Goal: Information Seeking & Learning: Check status

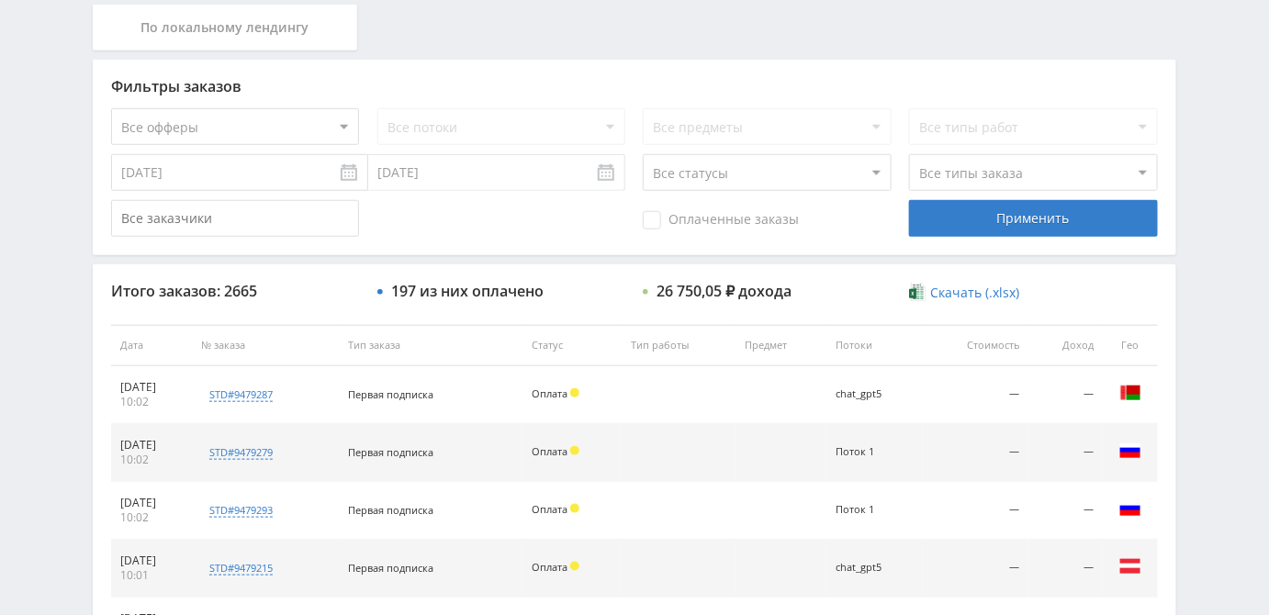
scroll to position [250, 0]
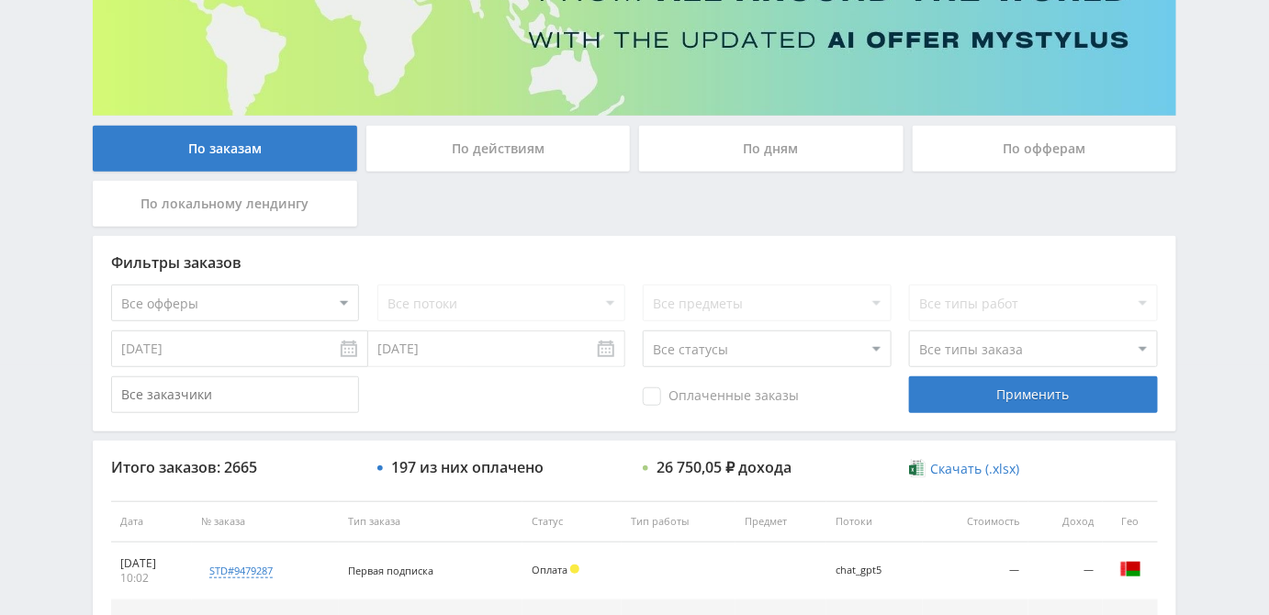
click at [1109, 138] on div "По офферам" at bounding box center [1045, 149] width 264 height 46
click at [0, 0] on input "По офферам" at bounding box center [0, 0] width 0 height 0
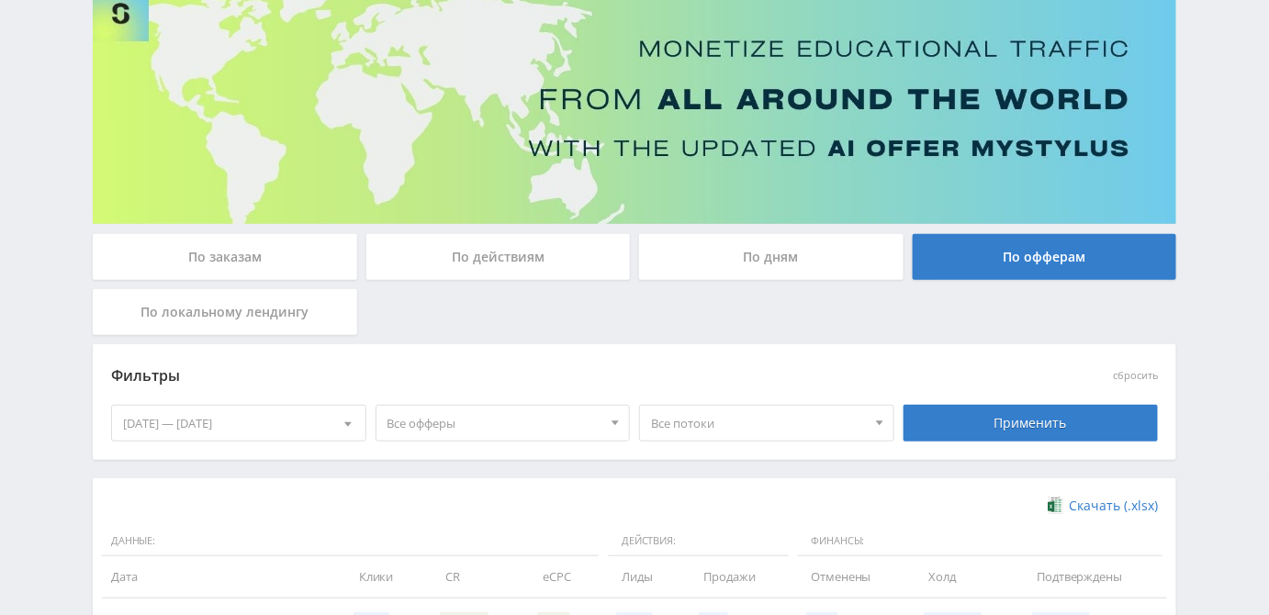
scroll to position [502, 0]
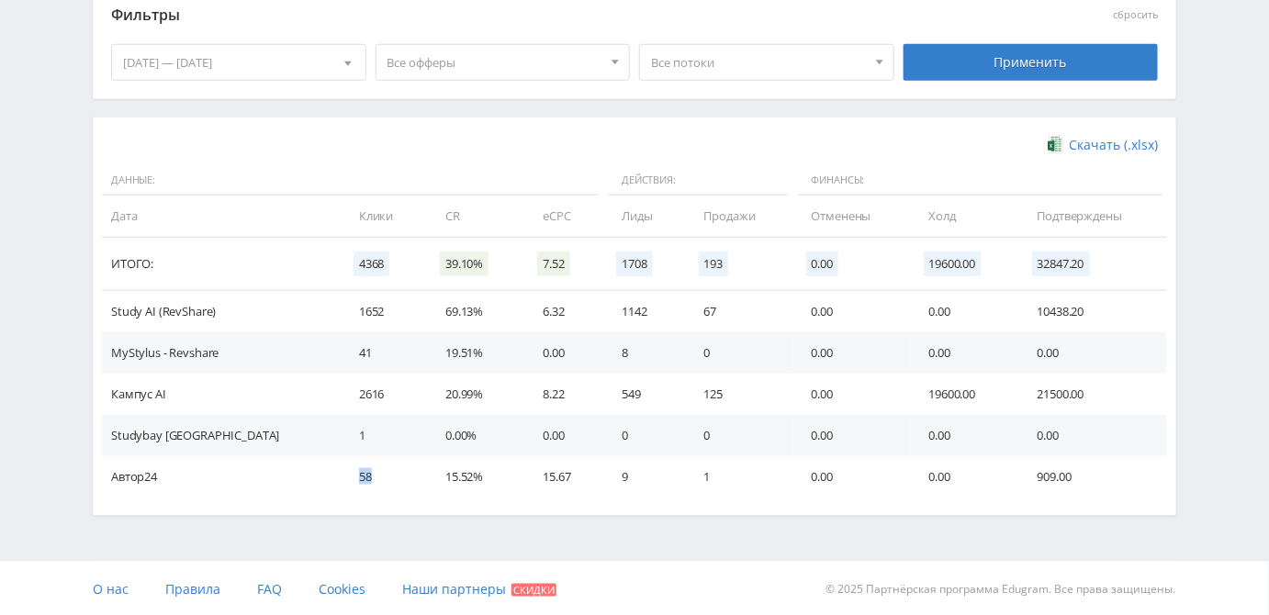
drag, startPoint x: 273, startPoint y: 476, endPoint x: 330, endPoint y: 478, distance: 57.9
click at [330, 478] on tr "Автор24 58 15.52% 15.67 9 1 0.00 0.00 909.00" at bounding box center [634, 476] width 1065 height 41
drag, startPoint x: 881, startPoint y: 397, endPoint x: 999, endPoint y: 396, distance: 117.5
click at [999, 396] on tr "Кампус AI 2616 20.99% 8.22 549 125 0.00 19600.00 21500.00" at bounding box center [634, 394] width 1065 height 41
click at [918, 397] on td "19600.00" at bounding box center [965, 394] width 108 height 41
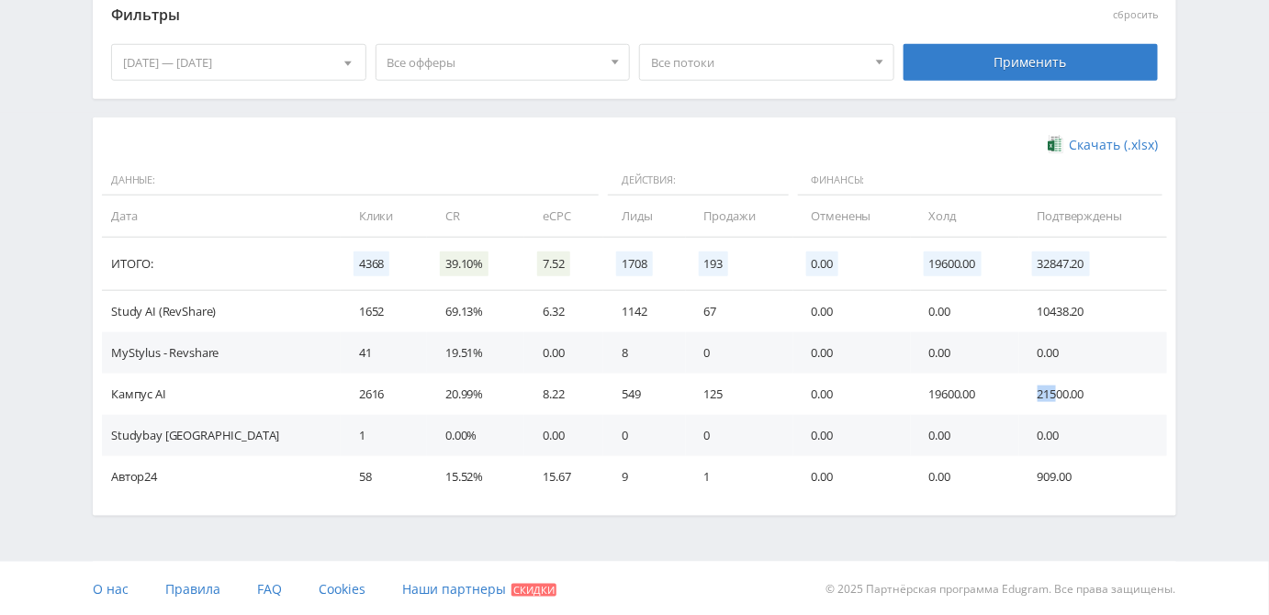
drag, startPoint x: 1045, startPoint y: 392, endPoint x: 1027, endPoint y: 392, distance: 17.4
click at [1027, 392] on td "21500.00" at bounding box center [1093, 394] width 148 height 41
drag, startPoint x: 112, startPoint y: 311, endPoint x: 159, endPoint y: 311, distance: 46.8
click at [159, 311] on td "Study AI (RevShare)" at bounding box center [221, 311] width 239 height 41
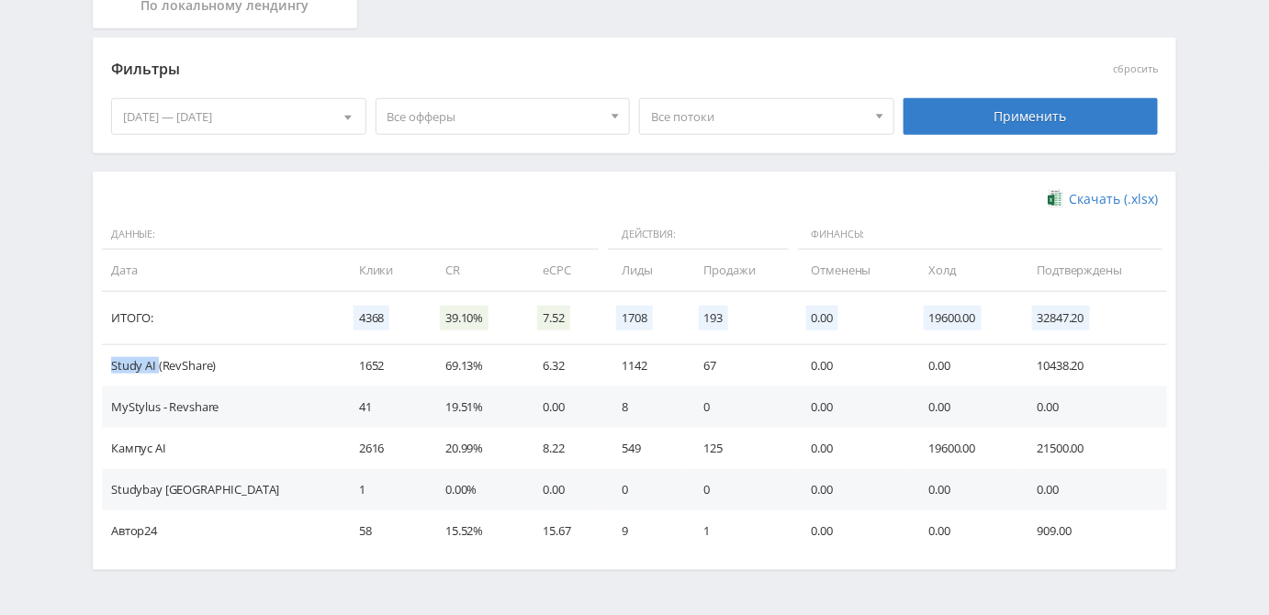
scroll to position [419, 0]
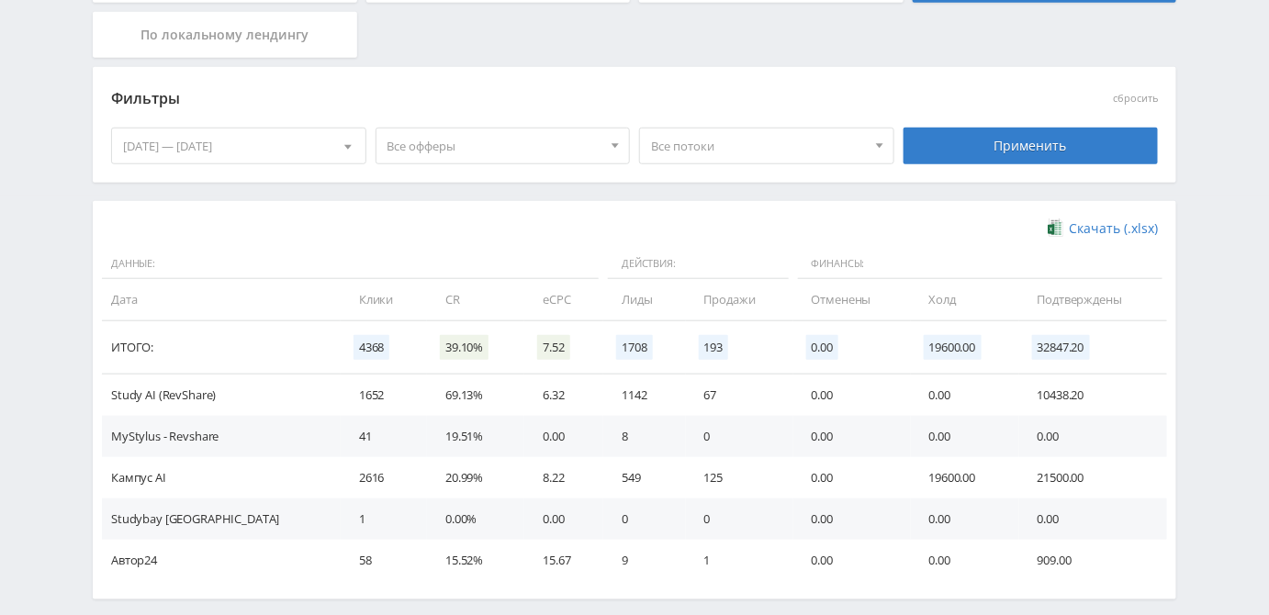
click at [346, 147] on span at bounding box center [347, 149] width 7 height 9
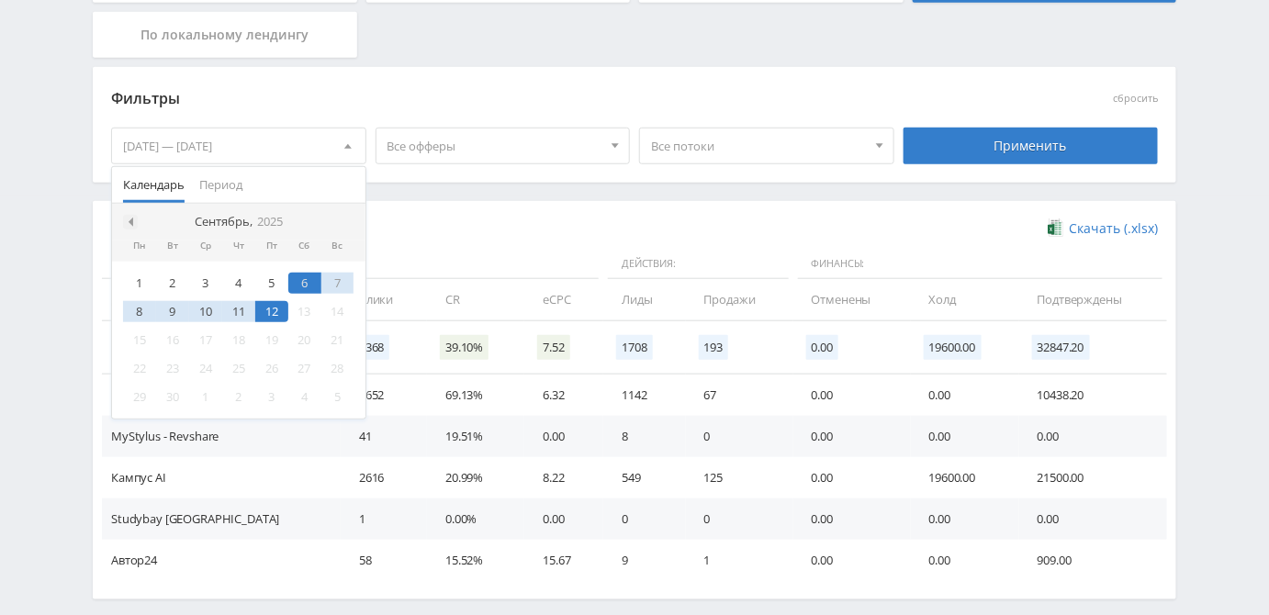
click at [128, 219] on span at bounding box center [128, 222] width 9 height 9
click at [269, 274] on div "1" at bounding box center [271, 283] width 33 height 21
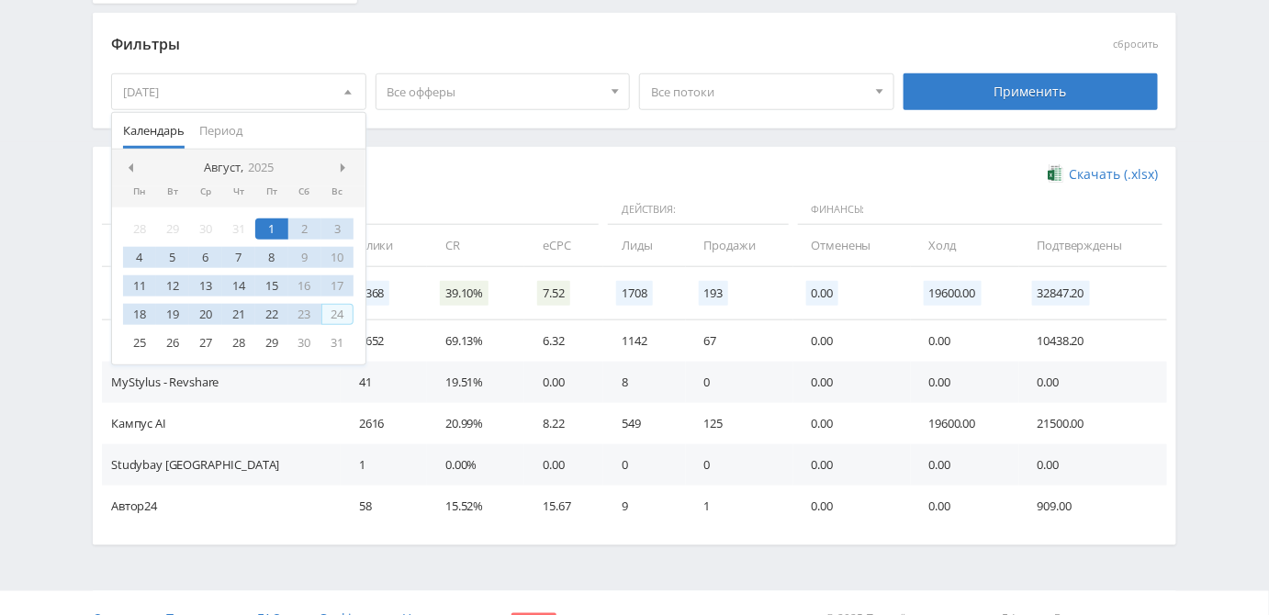
scroll to position [502, 0]
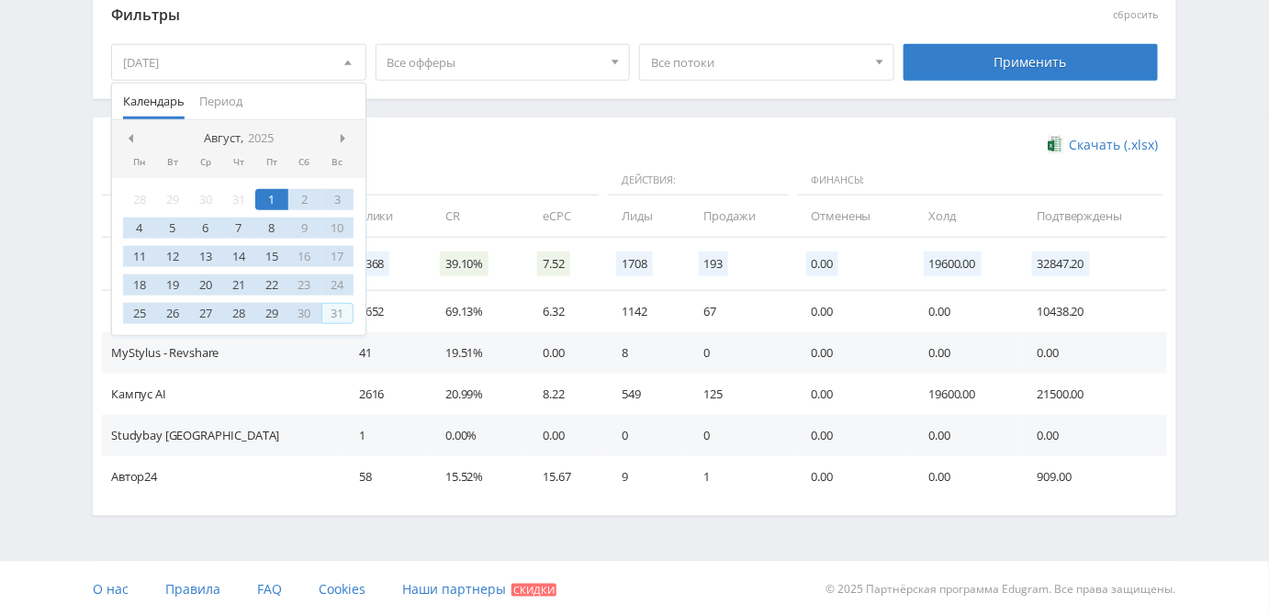
click at [338, 314] on div "31" at bounding box center [337, 313] width 33 height 21
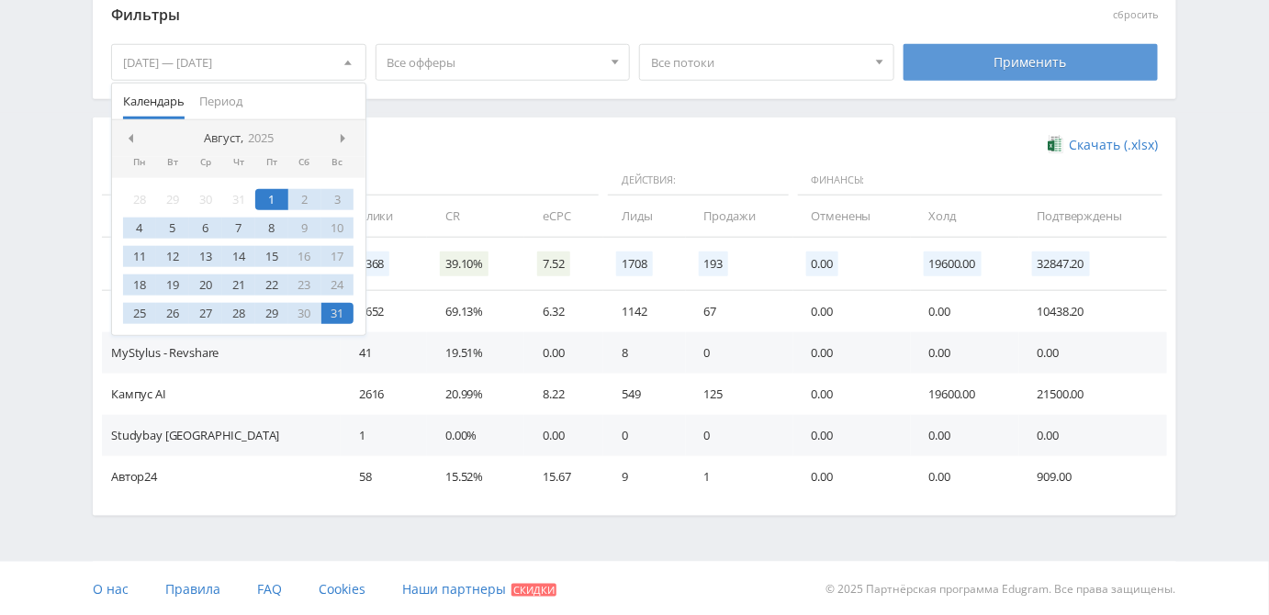
click at [981, 64] on div "Применить" at bounding box center [1030, 62] width 255 height 37
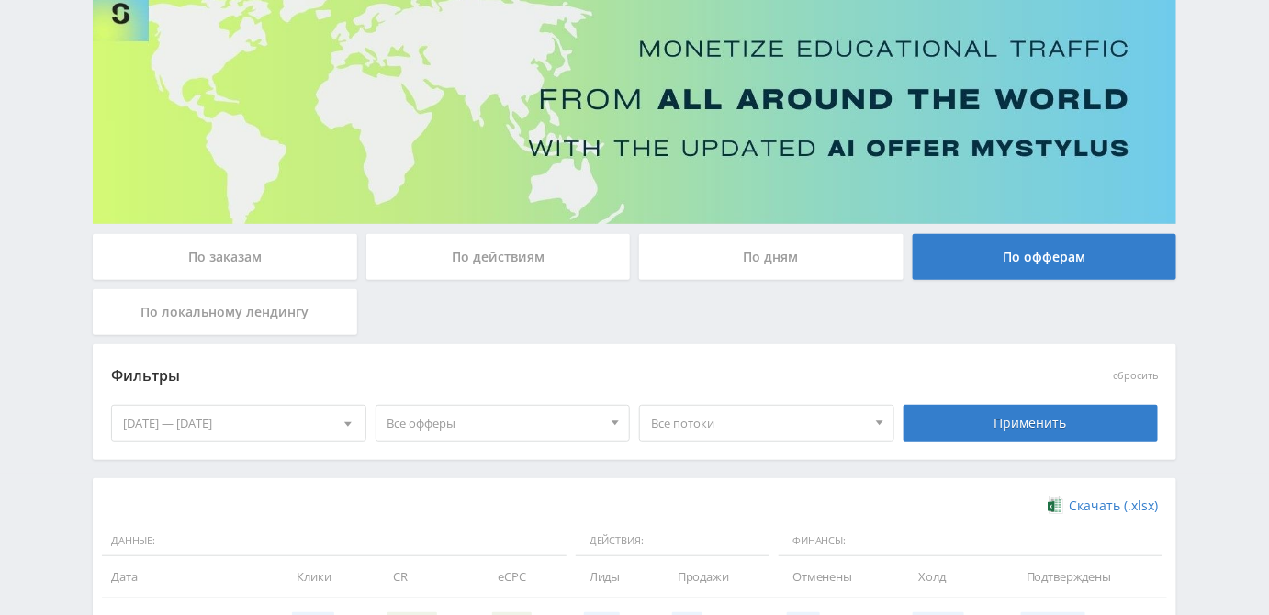
scroll to position [461, 0]
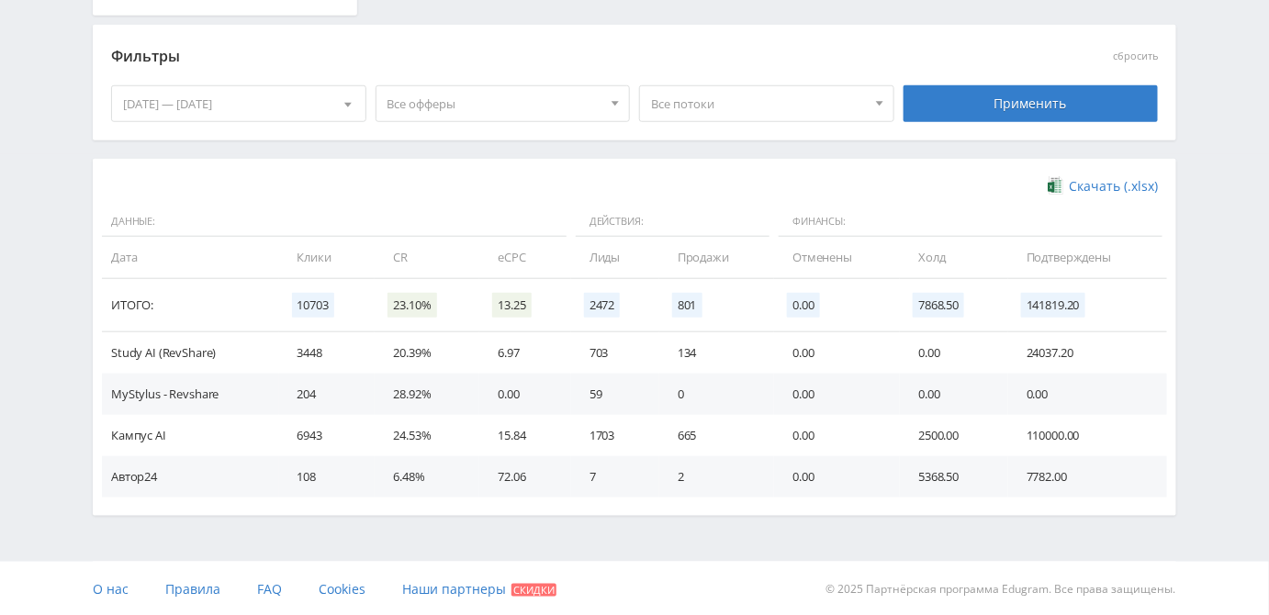
click at [1038, 352] on td "24037.20" at bounding box center [1087, 352] width 159 height 41
drag, startPoint x: 1047, startPoint y: 434, endPoint x: 1025, endPoint y: 435, distance: 22.1
click at [1025, 435] on td "110000.00" at bounding box center [1087, 435] width 159 height 41
click at [1027, 478] on td "7782.00" at bounding box center [1087, 476] width 159 height 41
click at [134, 354] on td "Study AI (RevShare)" at bounding box center [190, 352] width 177 height 41
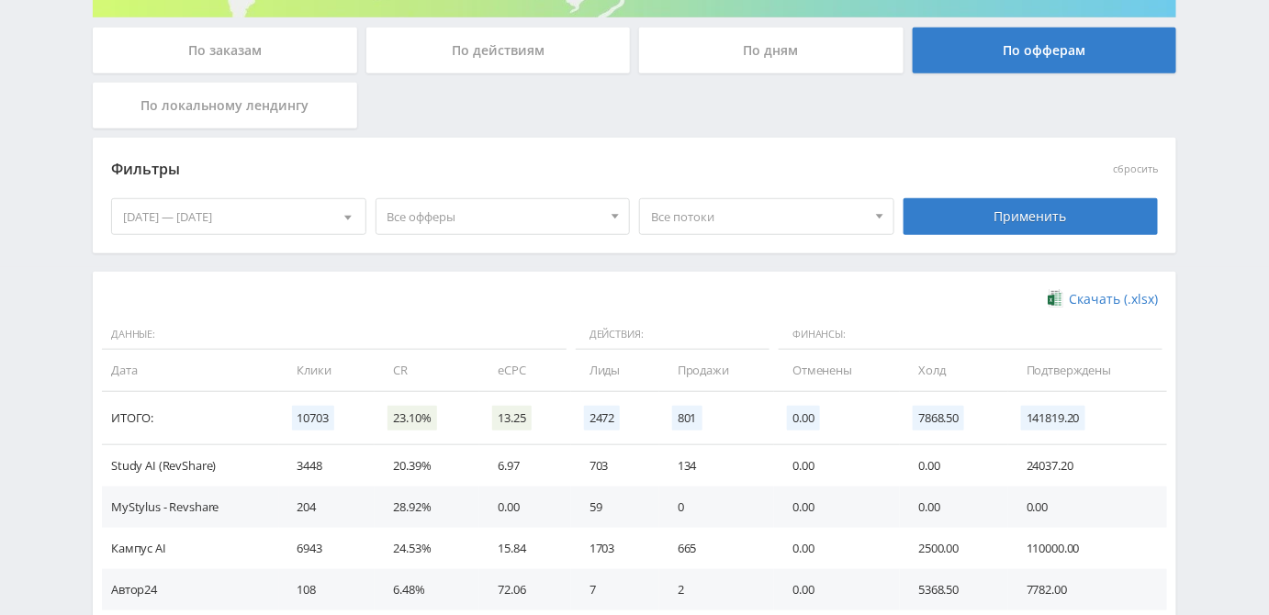
scroll to position [377, 0]
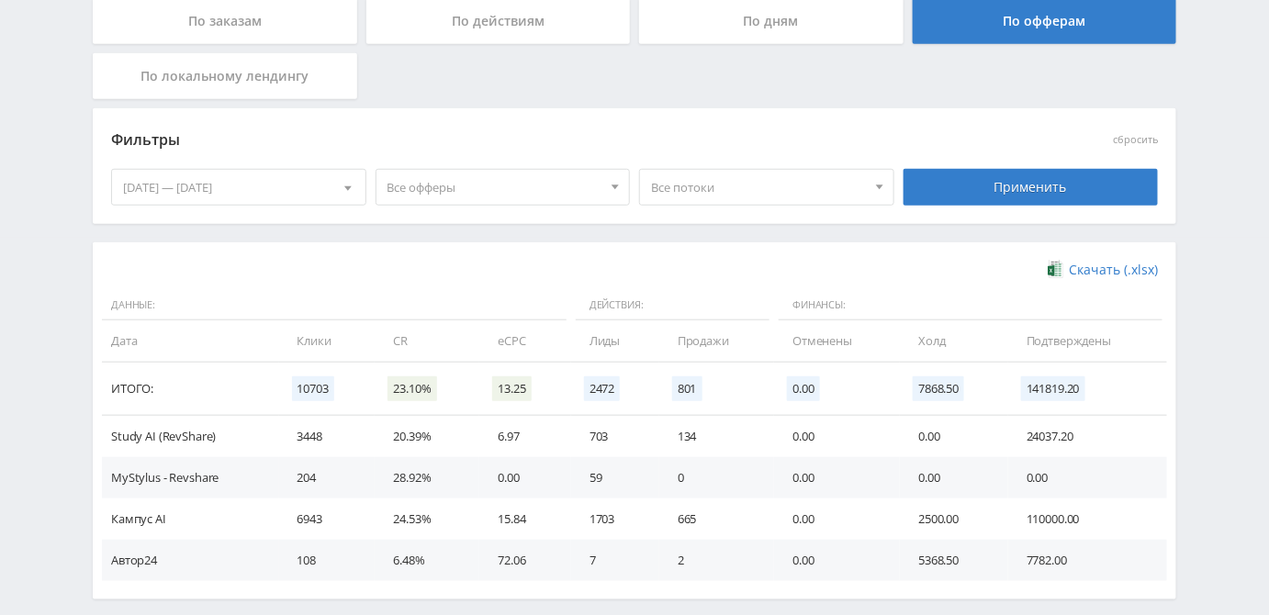
click at [323, 175] on div "[DATE] — [DATE]" at bounding box center [238, 187] width 253 height 35
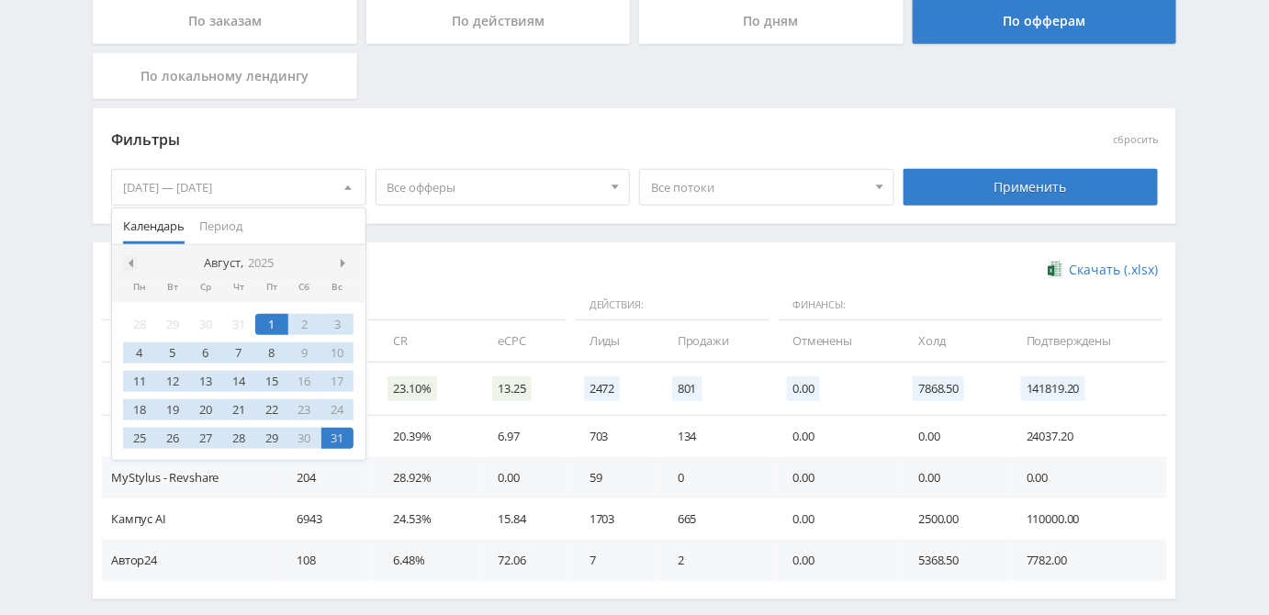
click at [125, 260] on span at bounding box center [128, 263] width 9 height 9
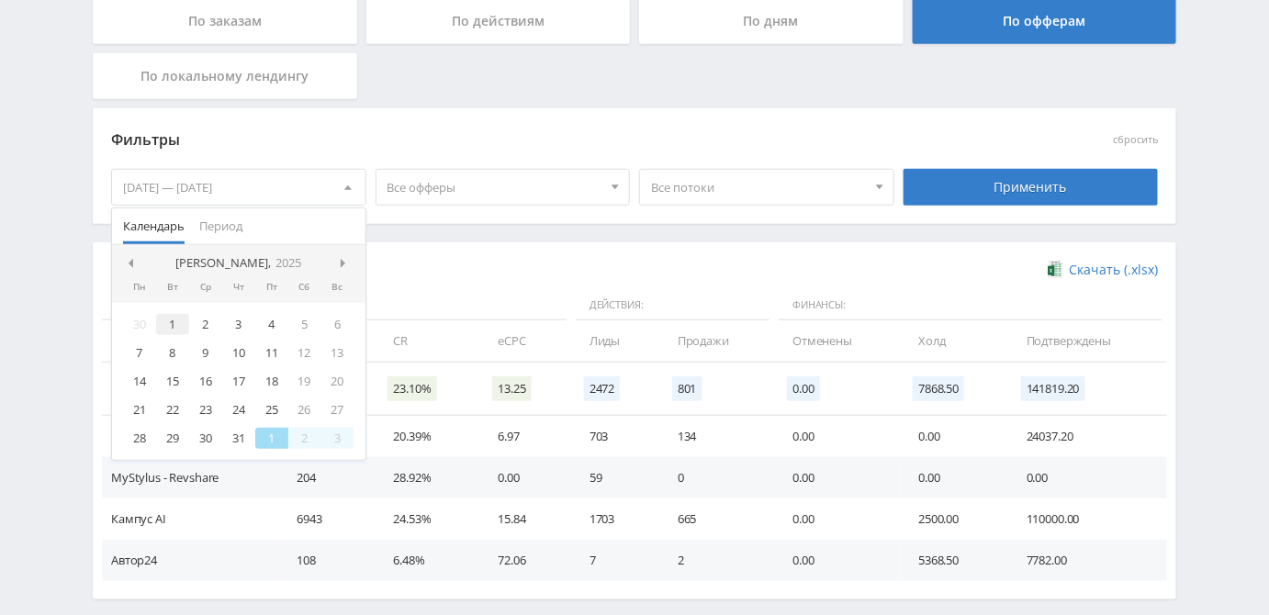
click at [174, 319] on div "1" at bounding box center [172, 324] width 33 height 21
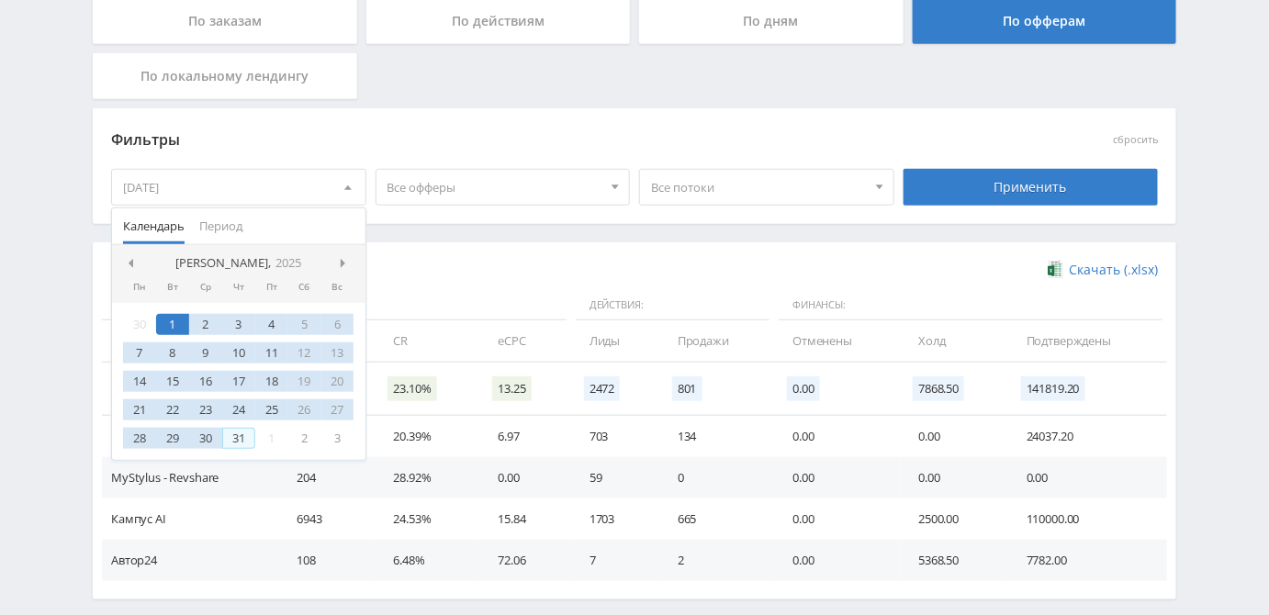
click at [236, 432] on div "31" at bounding box center [238, 438] width 33 height 21
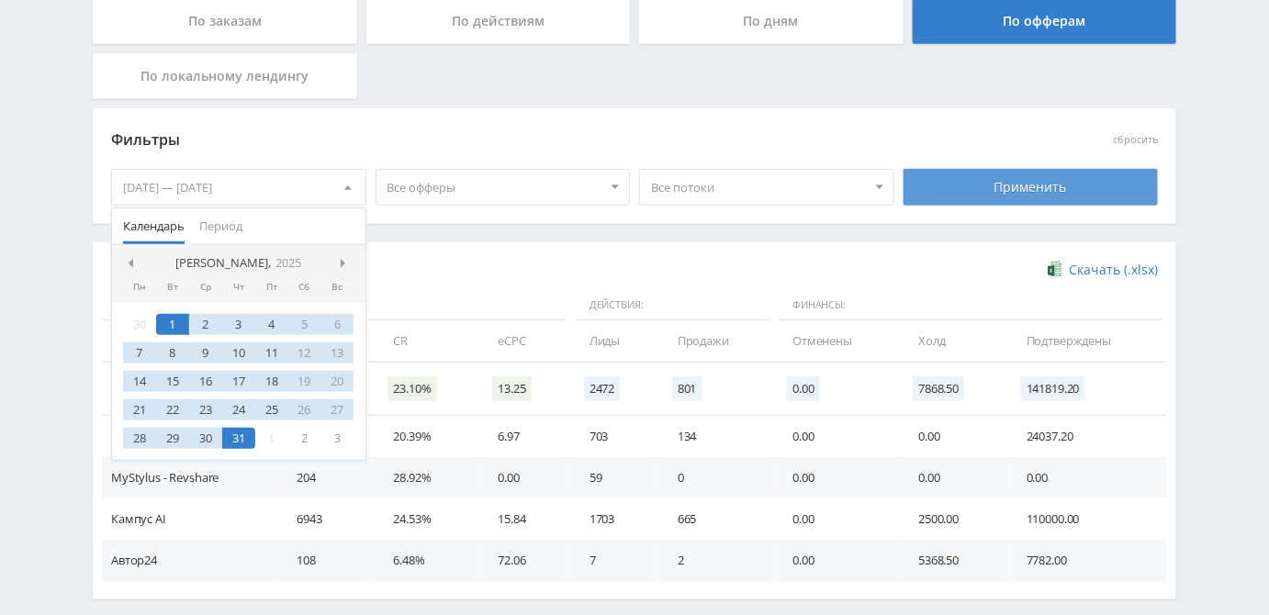
click at [994, 180] on div "Применить" at bounding box center [1030, 187] width 255 height 37
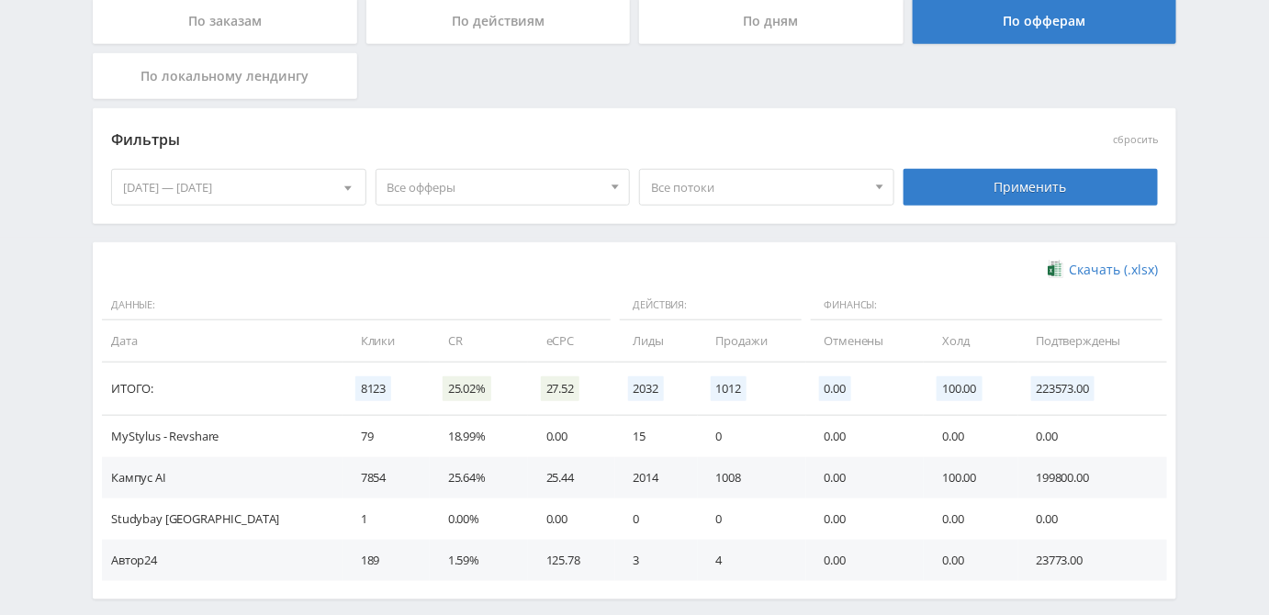
click at [283, 188] on div "[DATE] — [DATE]" at bounding box center [238, 187] width 253 height 35
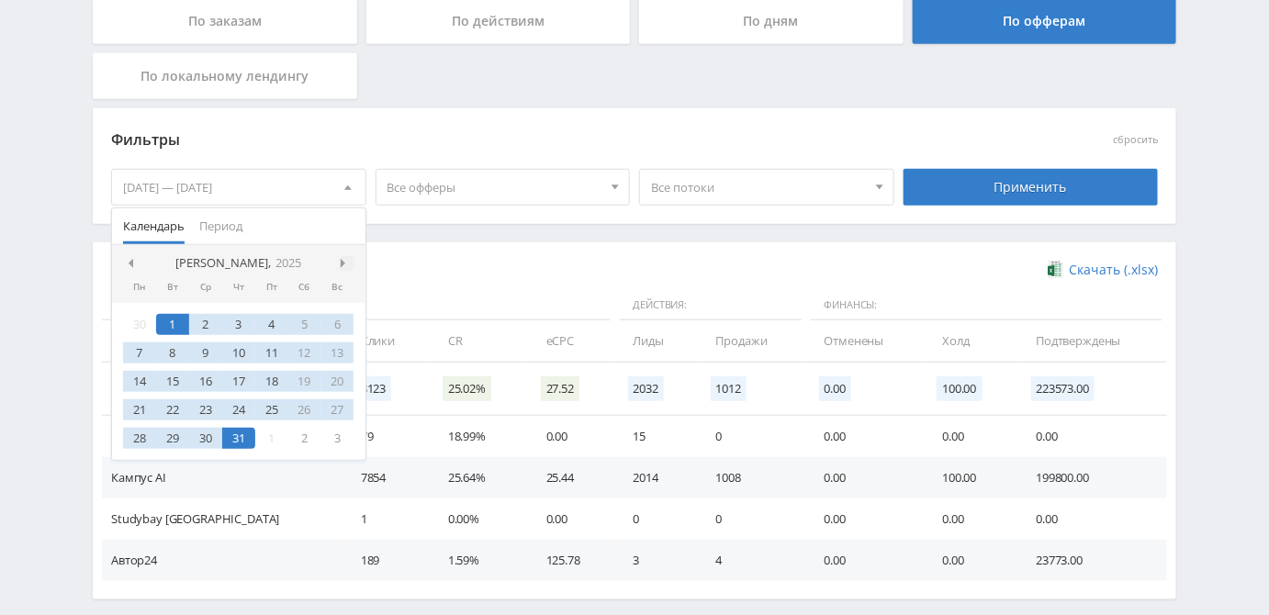
click at [342, 263] on span at bounding box center [345, 263] width 9 height 9
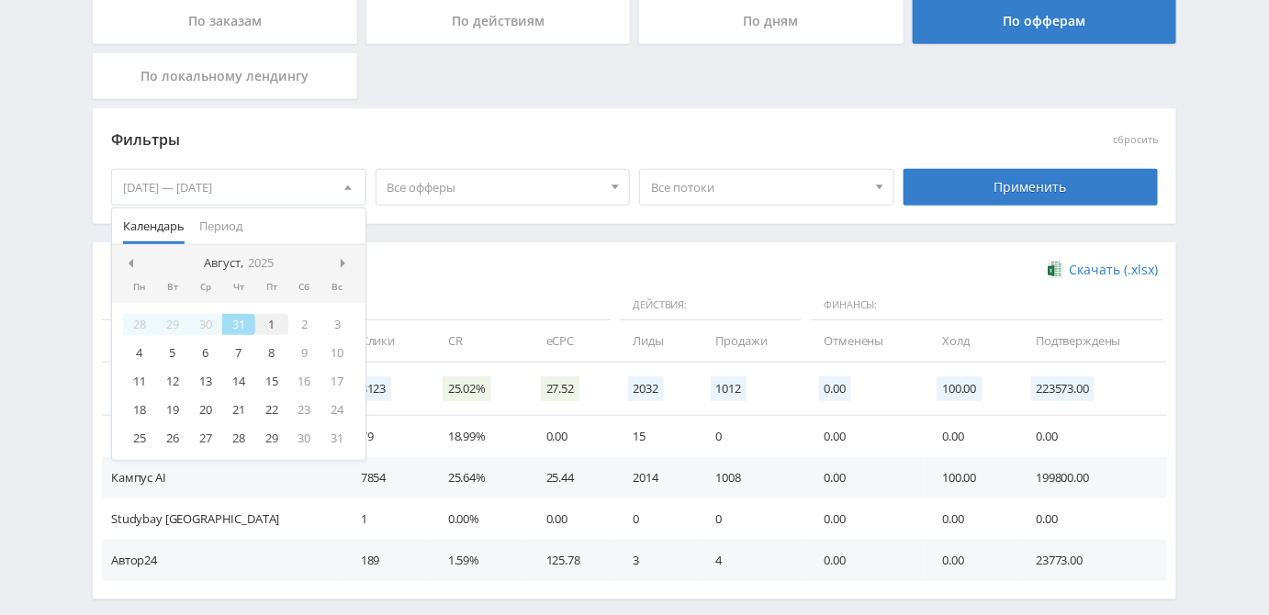
click at [267, 322] on div "1" at bounding box center [271, 324] width 33 height 21
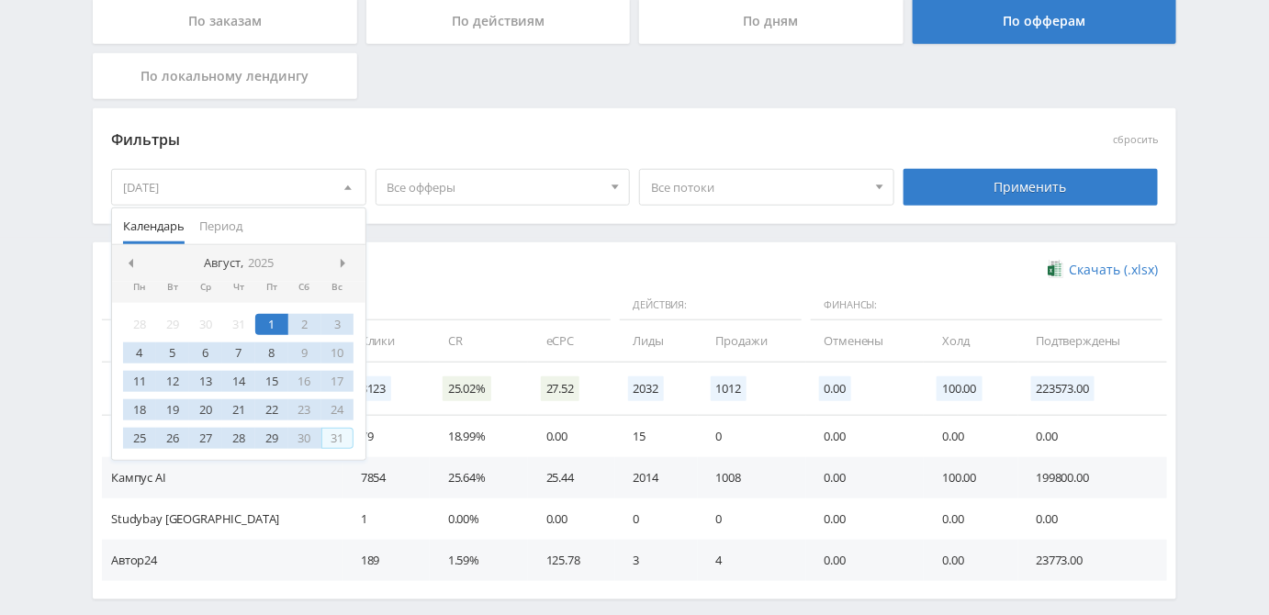
click at [339, 441] on div "31" at bounding box center [337, 438] width 33 height 21
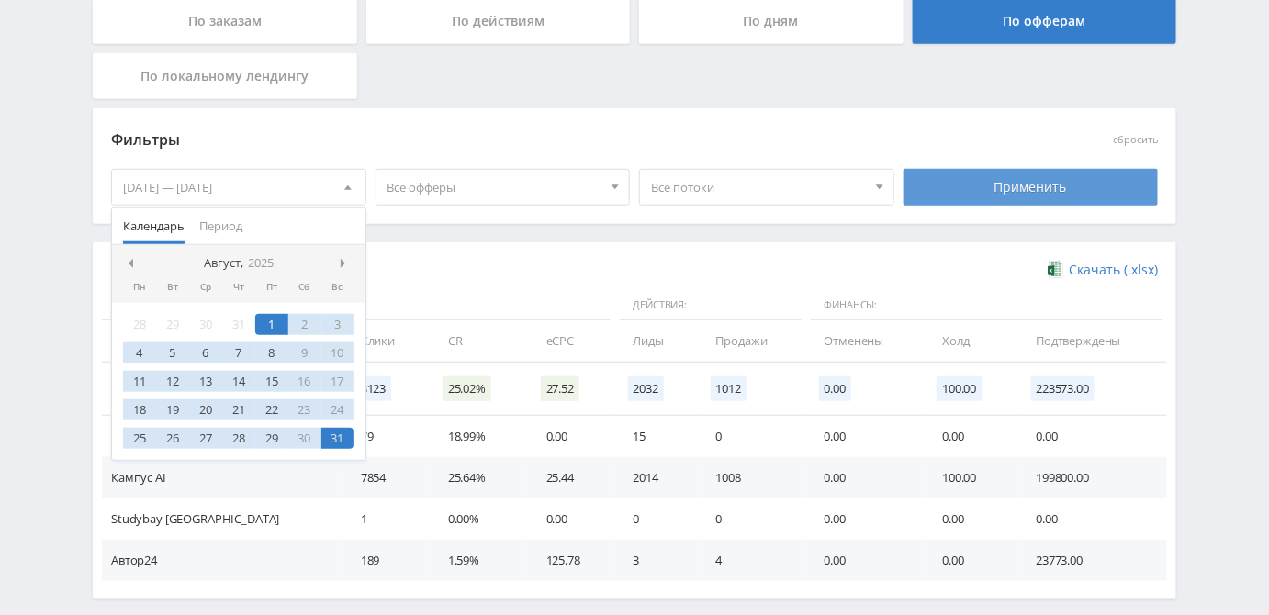
click at [1027, 193] on div "Применить" at bounding box center [1030, 187] width 255 height 37
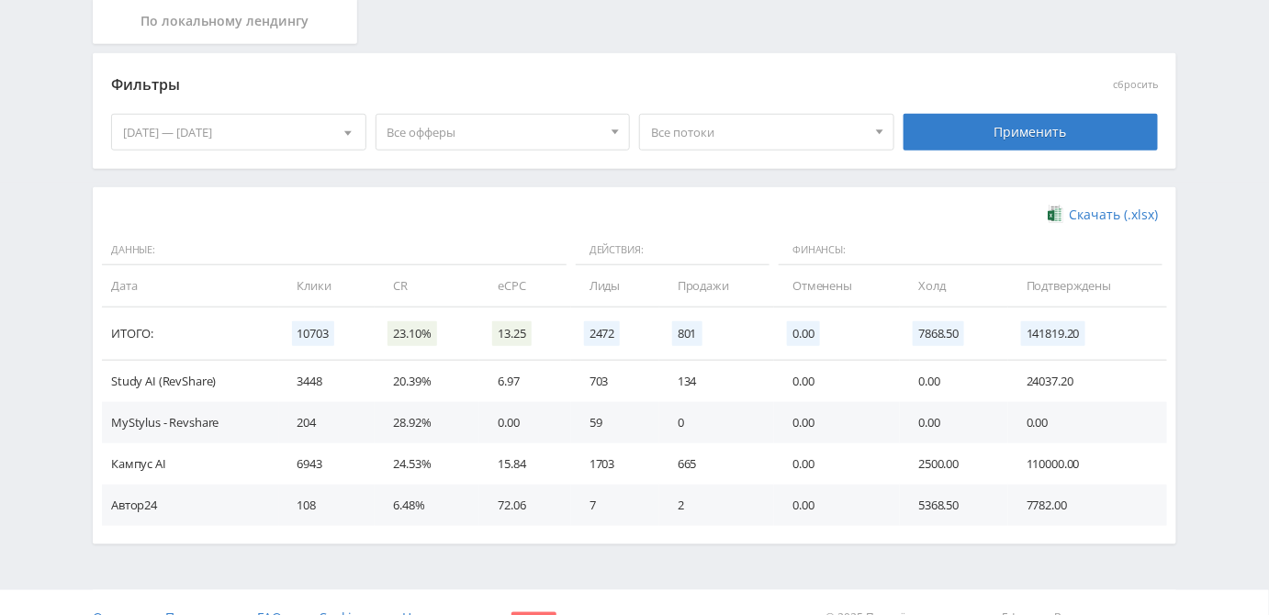
scroll to position [461, 0]
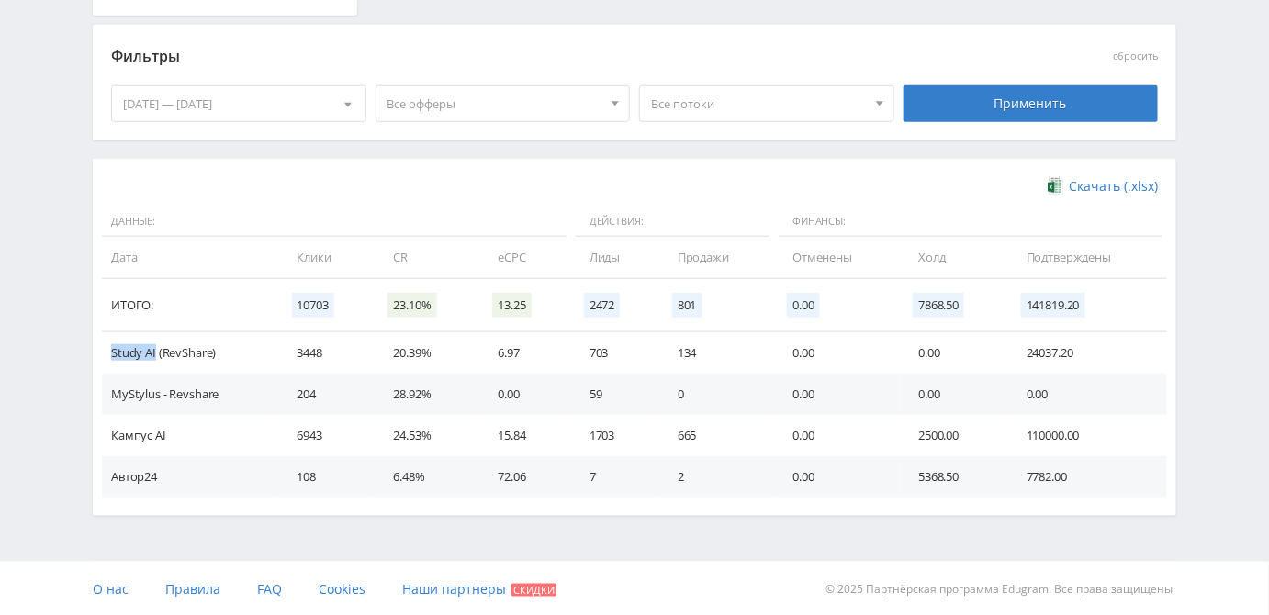
drag, startPoint x: 156, startPoint y: 353, endPoint x: 112, endPoint y: 353, distance: 44.1
click at [112, 353] on td "Study AI (RevShare)" at bounding box center [190, 352] width 177 height 41
copy td "Study AI"
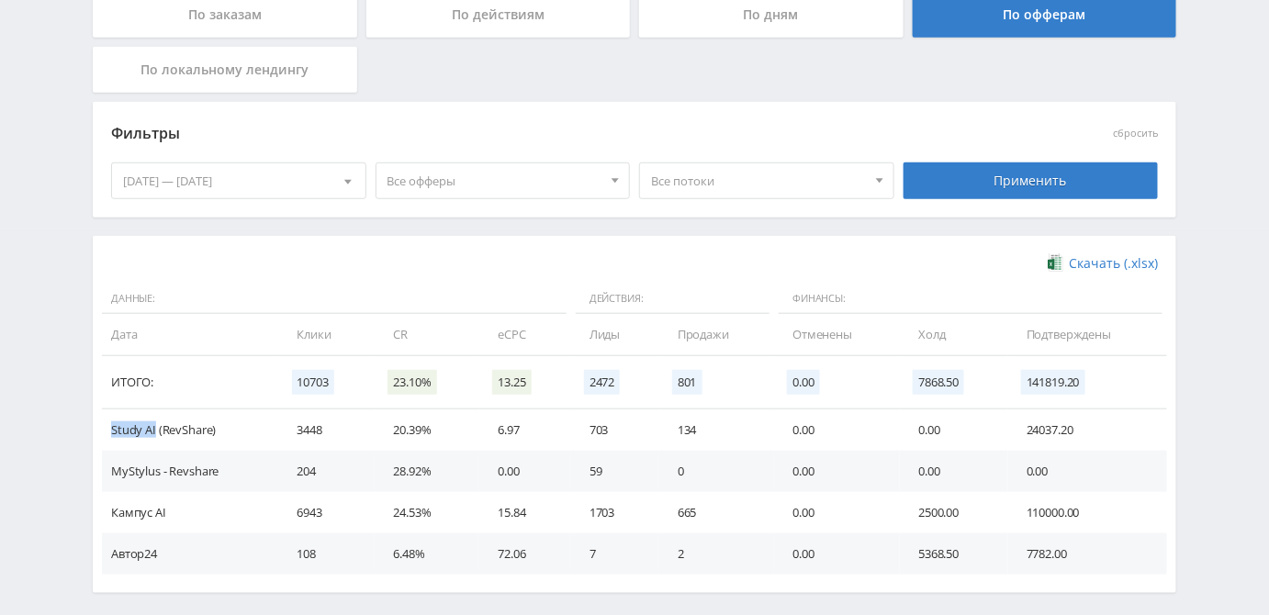
scroll to position [294, 0]
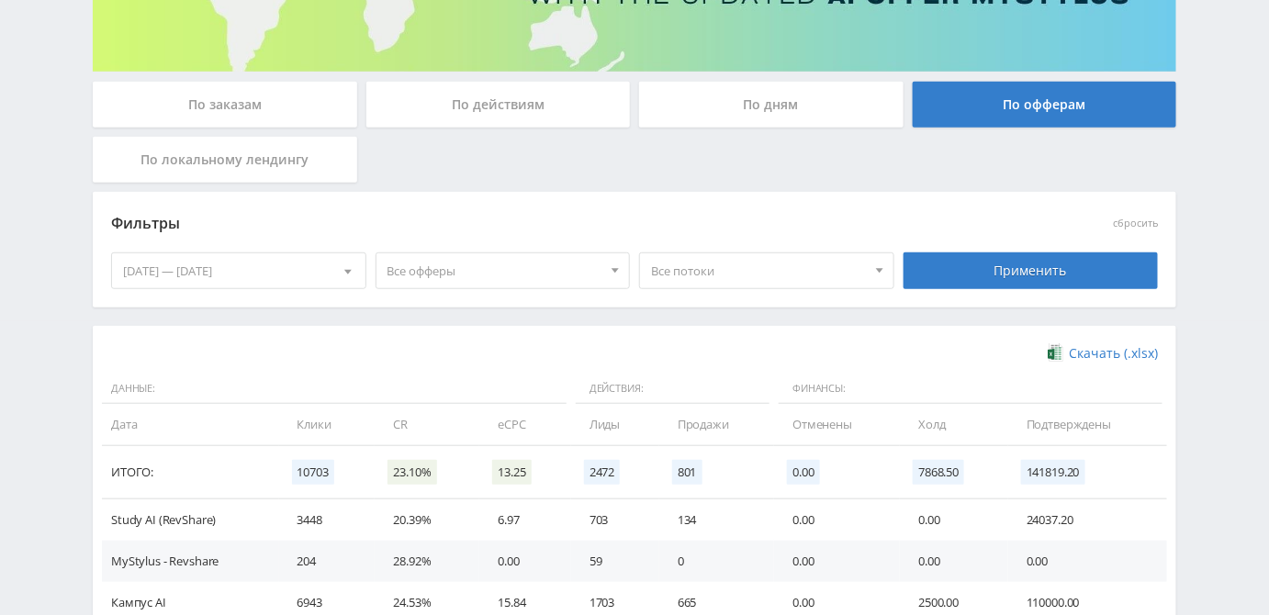
click at [724, 108] on div "По дням" at bounding box center [771, 105] width 264 height 46
click at [0, 0] on input "По дням" at bounding box center [0, 0] width 0 height 0
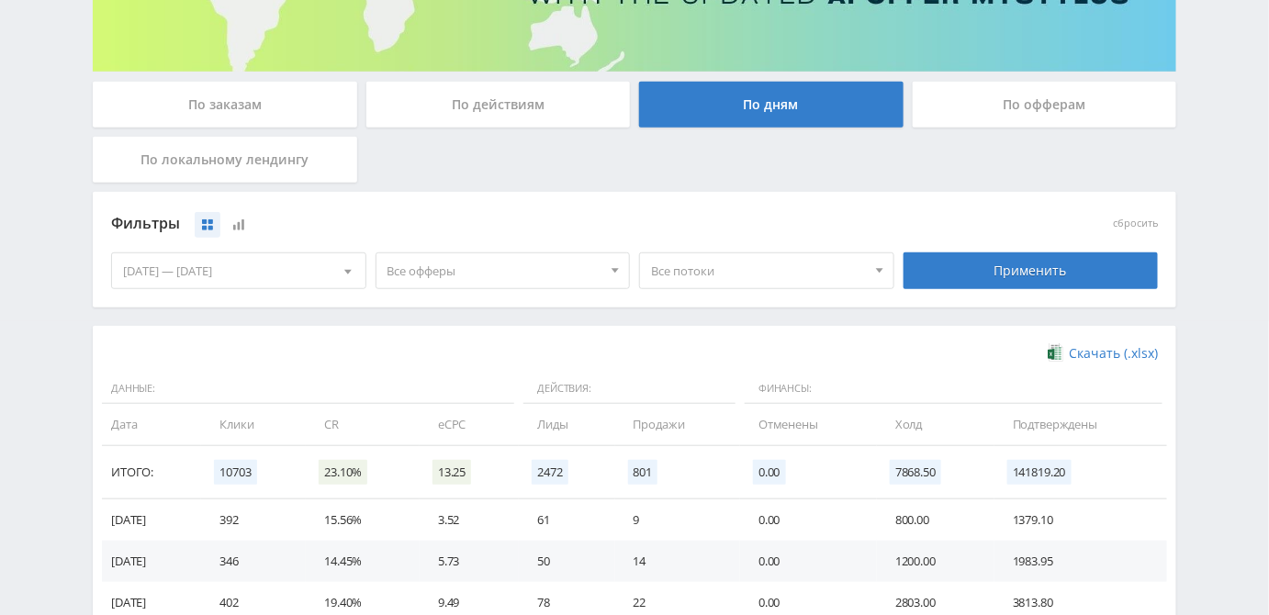
click at [287, 268] on div "[DATE] — [DATE]" at bounding box center [238, 270] width 253 height 35
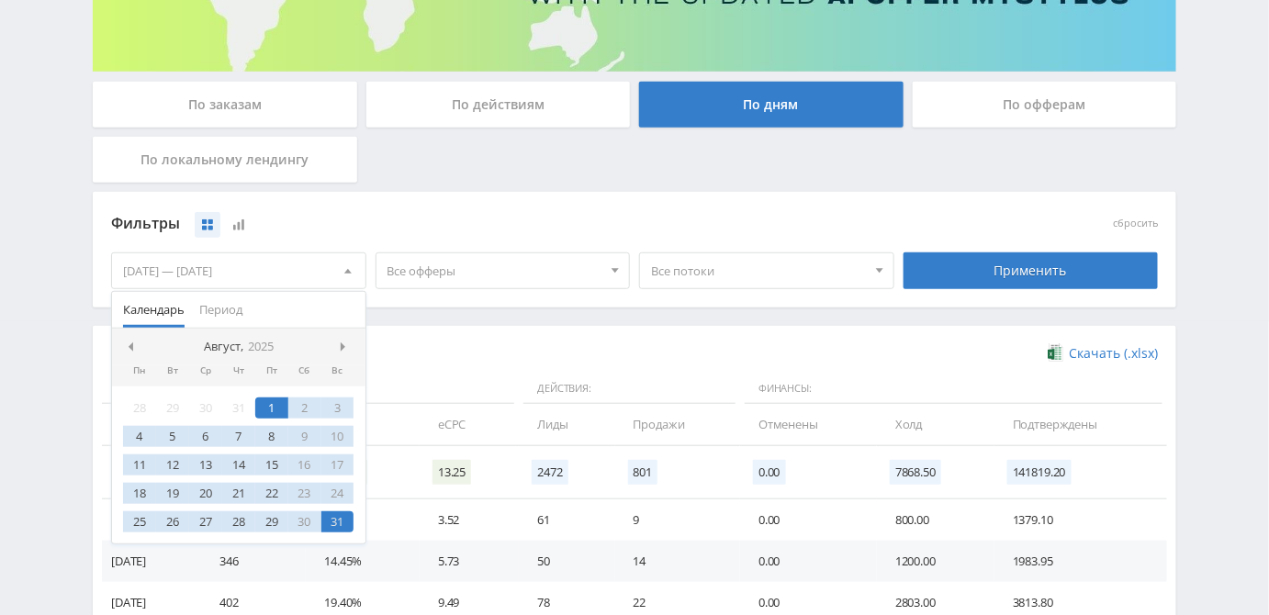
click at [460, 220] on div "Фильтры" at bounding box center [502, 224] width 783 height 28
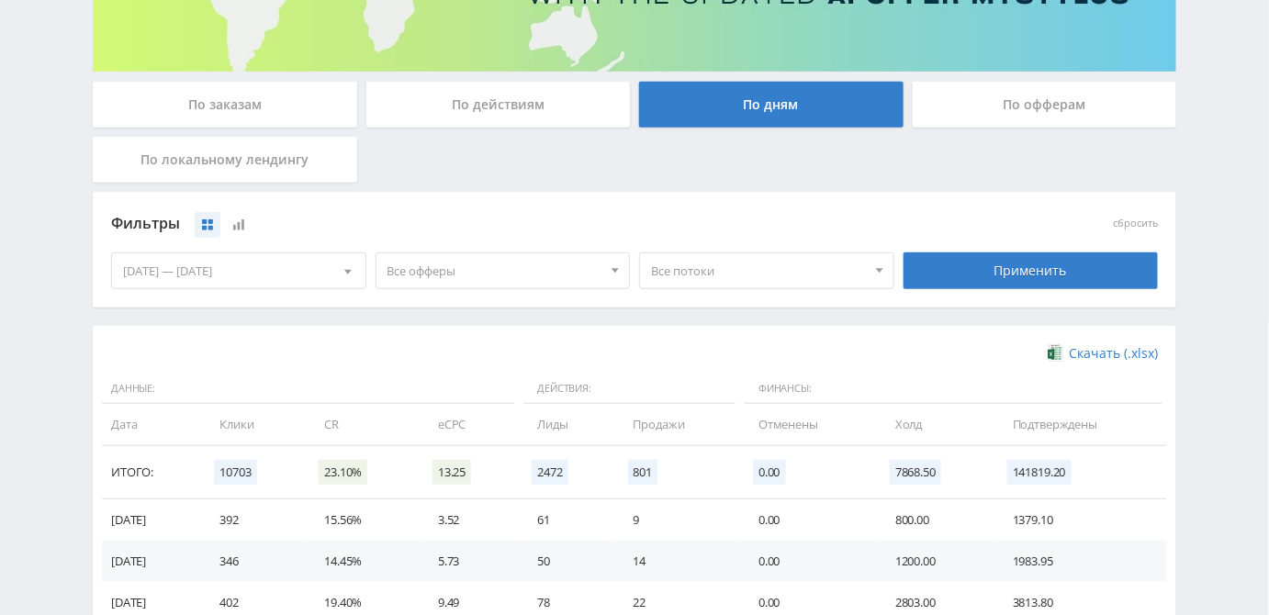
click at [604, 272] on div at bounding box center [615, 270] width 28 height 35
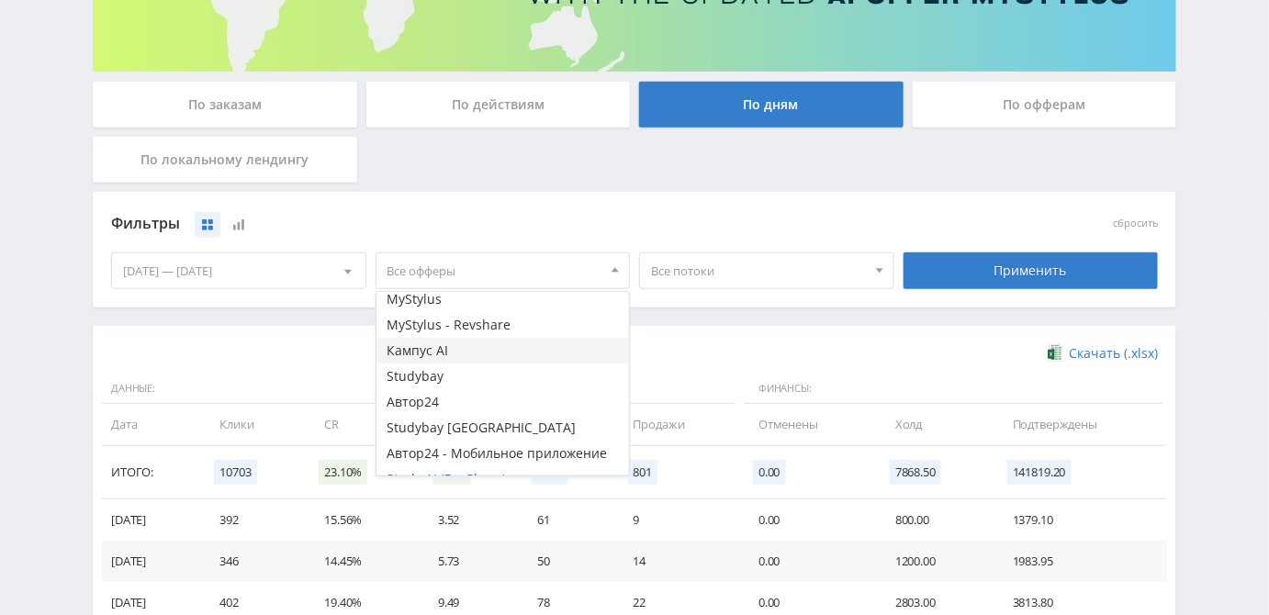
scroll to position [49, 0]
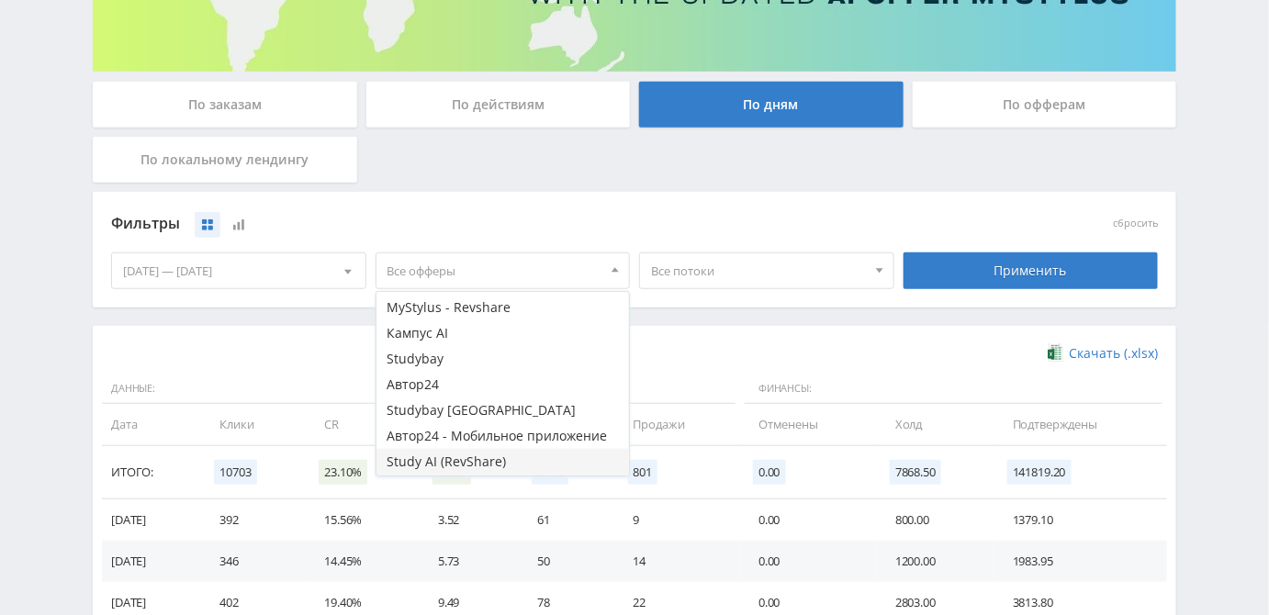
click at [419, 467] on button "Study AI (RevShare)" at bounding box center [502, 462] width 253 height 26
click at [749, 195] on div "Фильтры сбросить [DATE] — [DATE] Календарь Период [PERSON_NAME], 2025 Пн Вт Ср …" at bounding box center [634, 250] width 1083 height 116
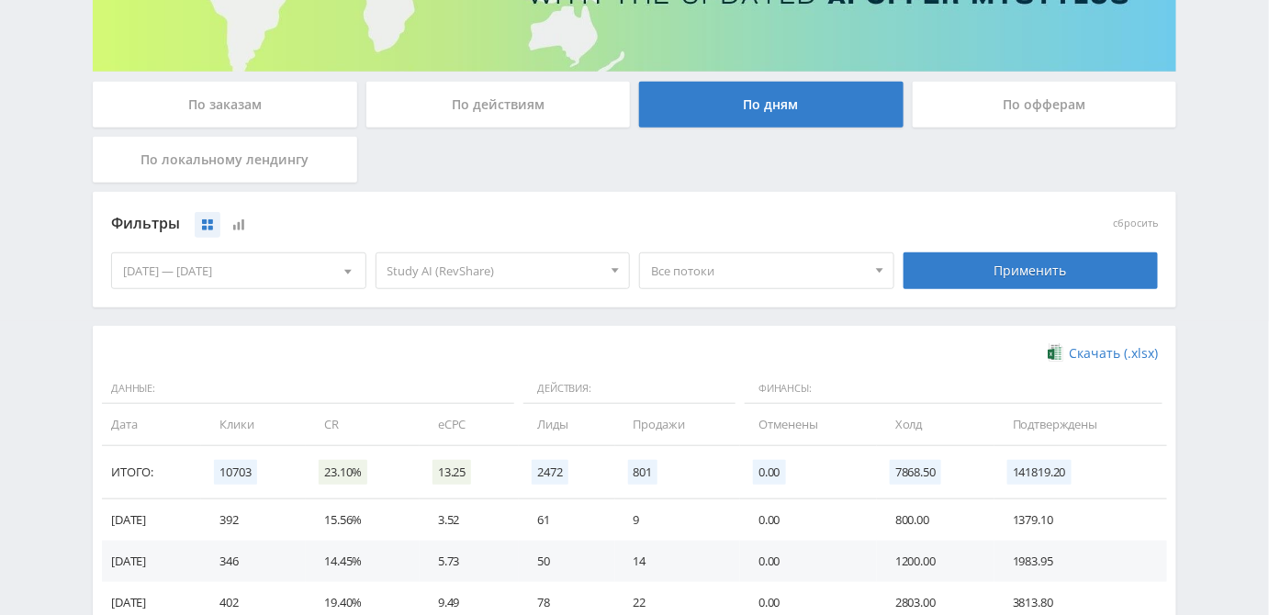
click at [973, 266] on div "Применить" at bounding box center [1030, 270] width 255 height 37
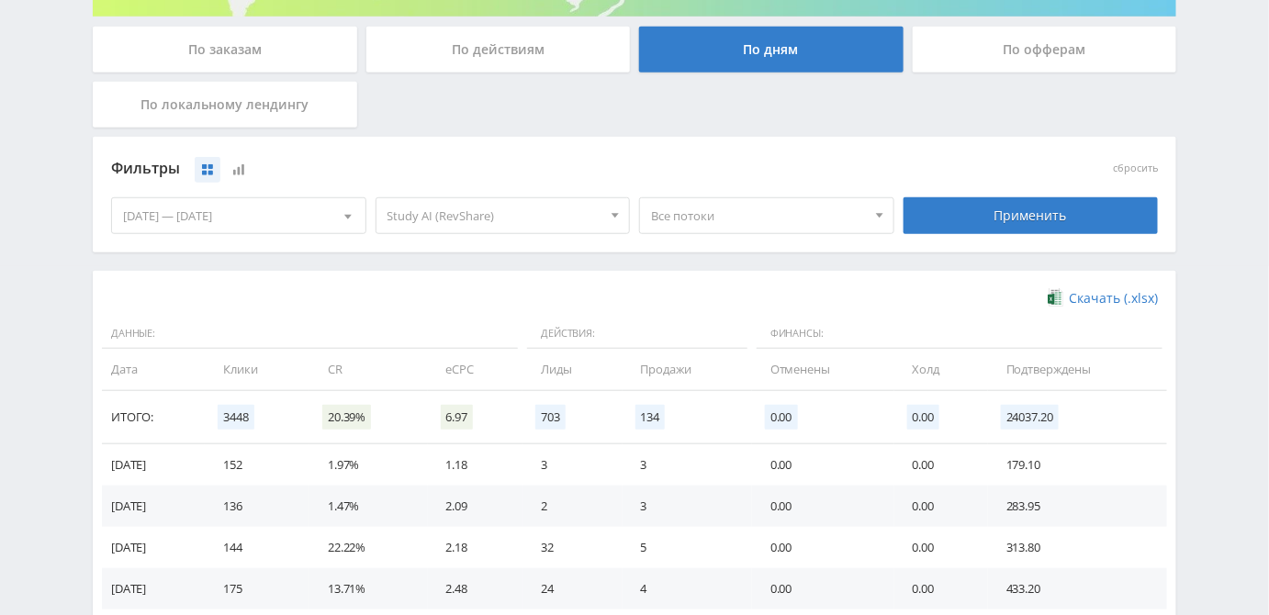
scroll to position [377, 0]
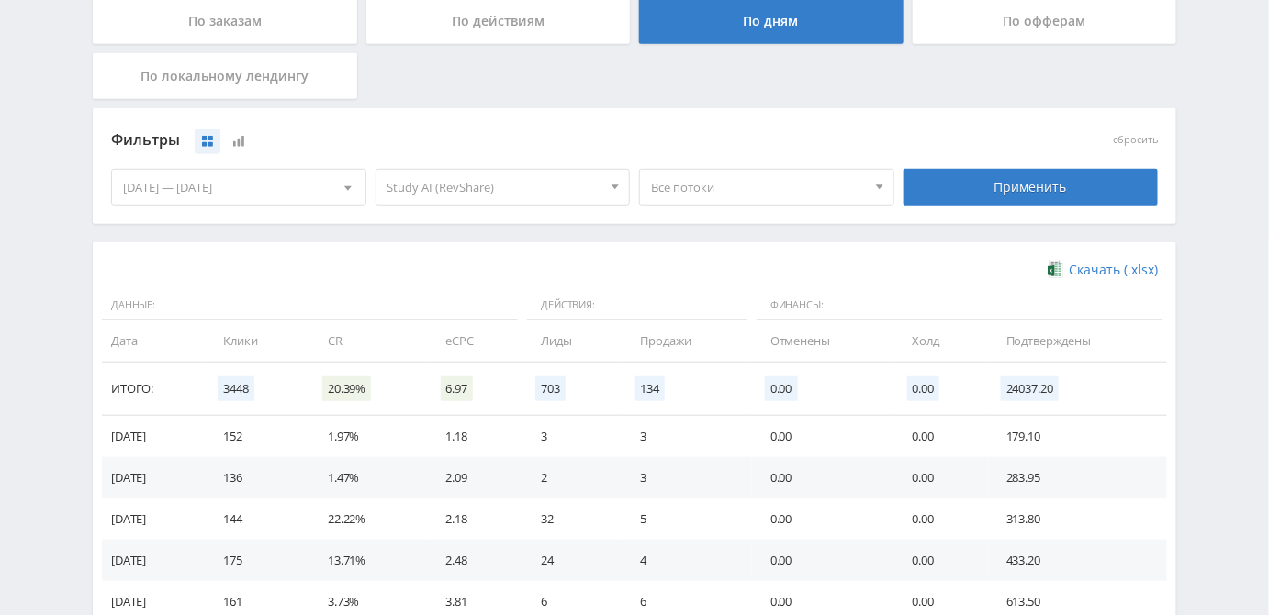
click at [712, 190] on span "Все потоки" at bounding box center [758, 187] width 215 height 35
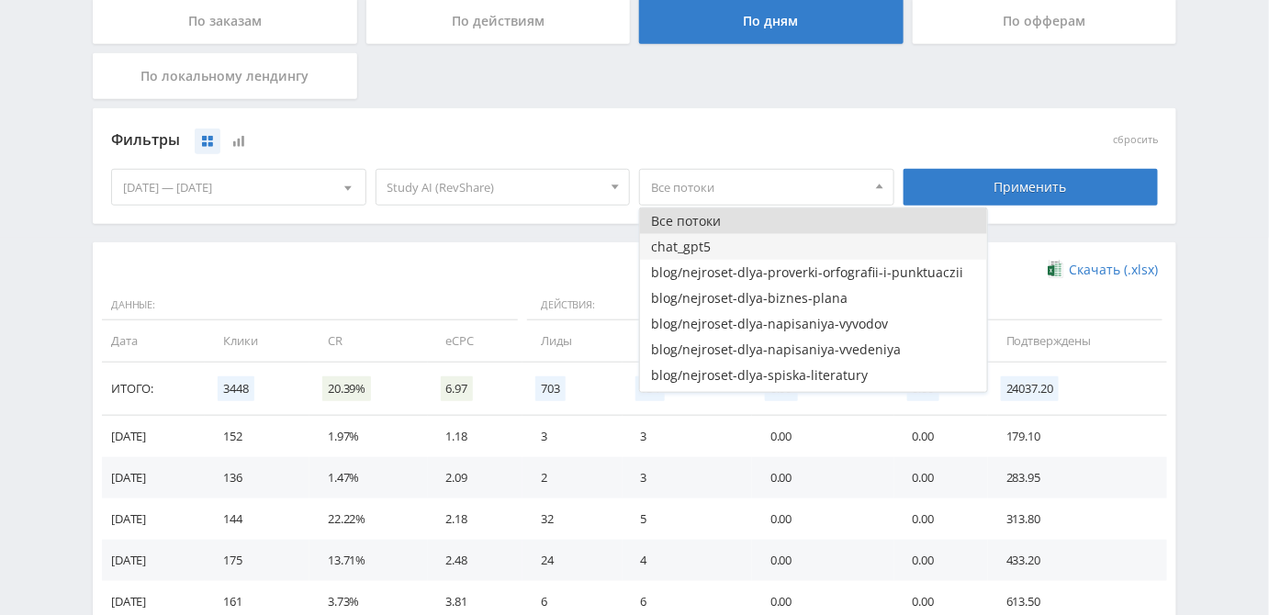
click at [690, 249] on button "chat_gpt5" at bounding box center [813, 247] width 347 height 26
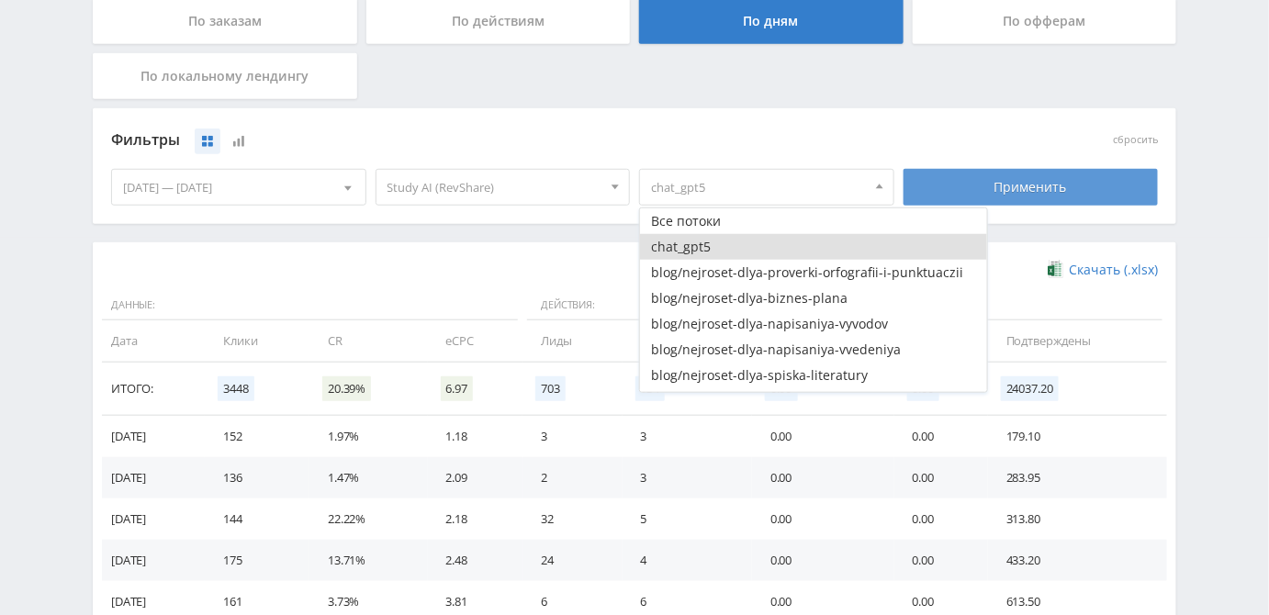
click at [991, 183] on div "Применить" at bounding box center [1030, 187] width 255 height 37
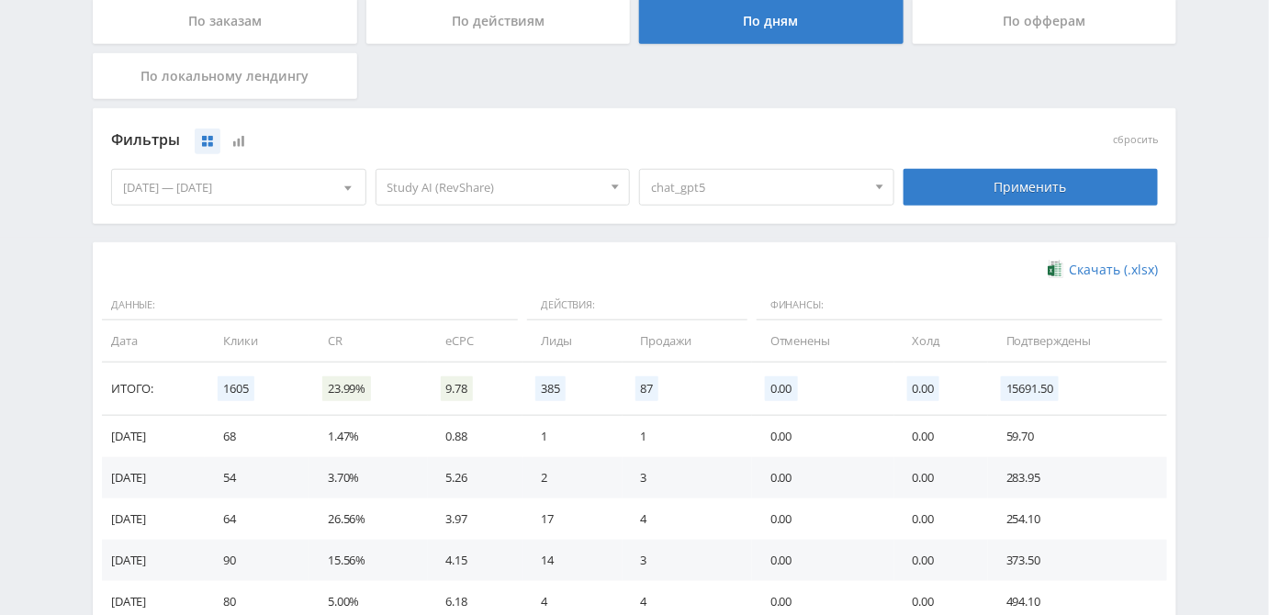
click at [852, 184] on span "chat_gpt5" at bounding box center [758, 187] width 215 height 35
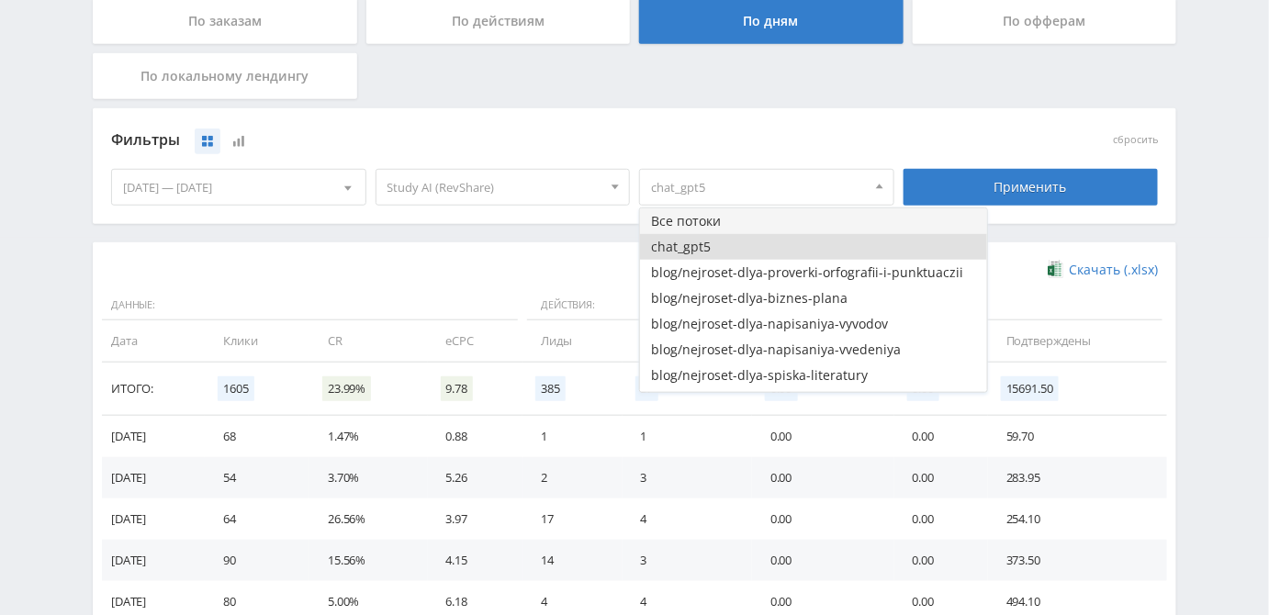
click at [705, 222] on button "Все потоки" at bounding box center [813, 221] width 347 height 26
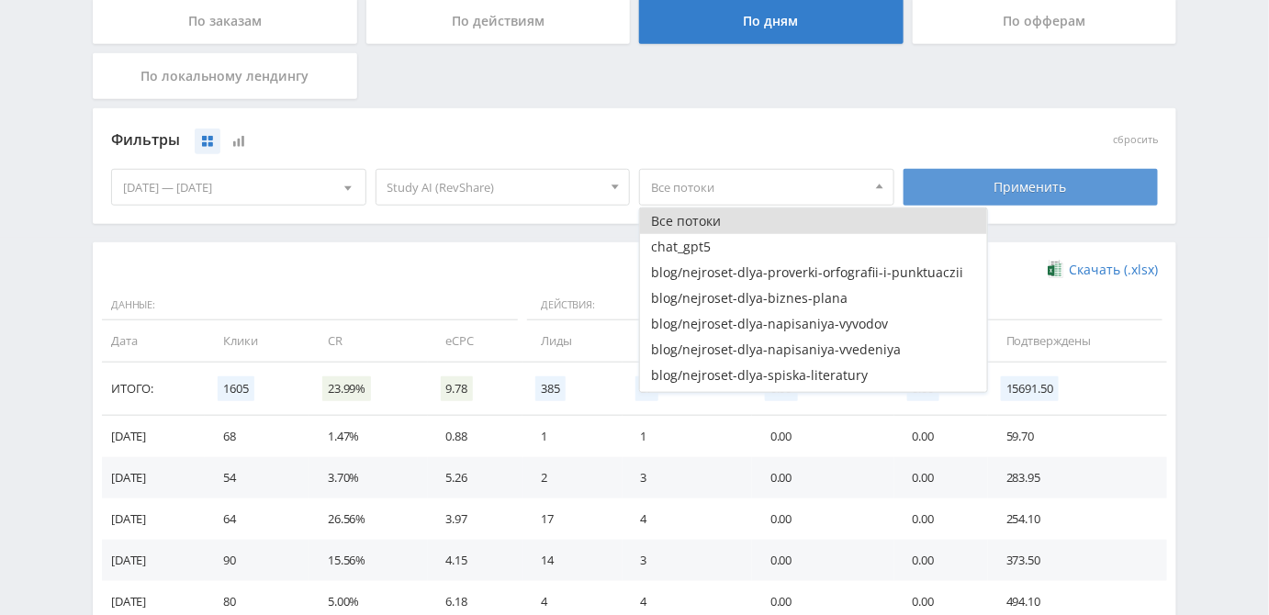
click at [1003, 196] on div "Применить" at bounding box center [1030, 187] width 255 height 37
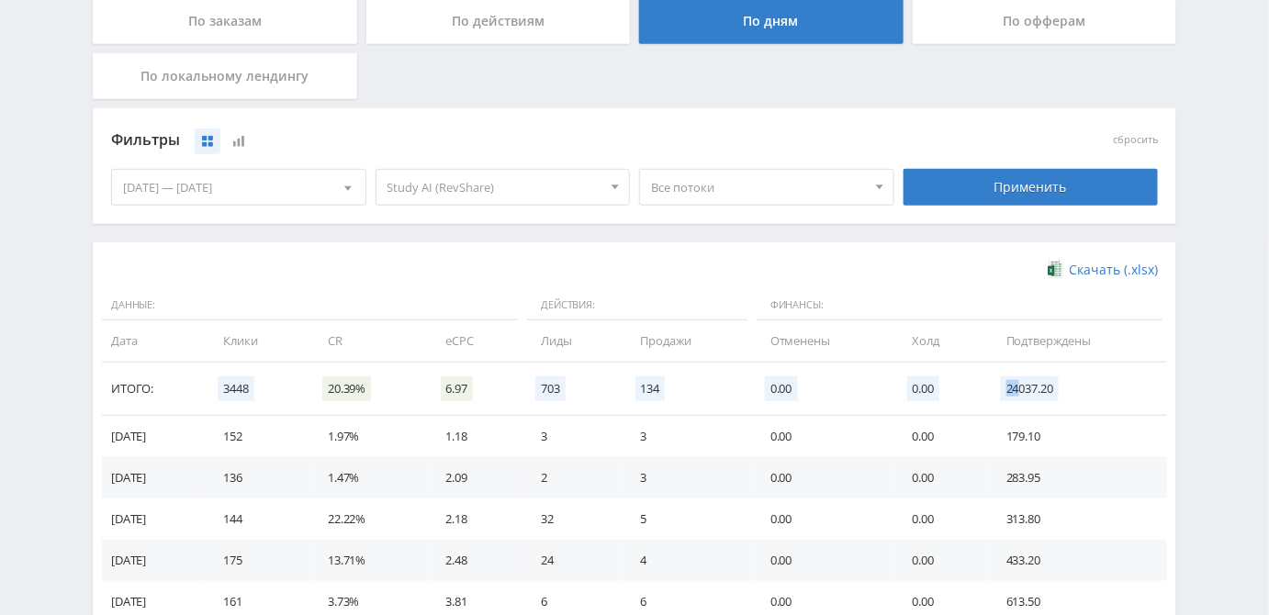
drag, startPoint x: 1025, startPoint y: 389, endPoint x: 1013, endPoint y: 392, distance: 13.1
click at [1013, 392] on span "24037.20" at bounding box center [1030, 388] width 58 height 25
click at [711, 189] on span "Все потоки" at bounding box center [758, 187] width 215 height 35
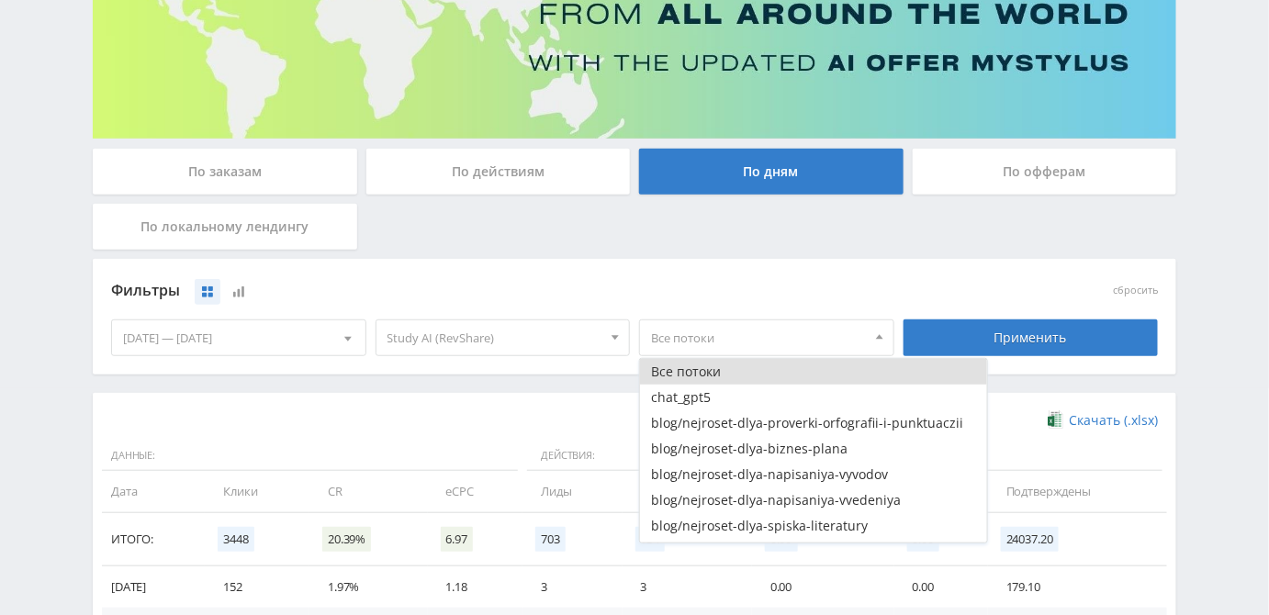
scroll to position [127, 0]
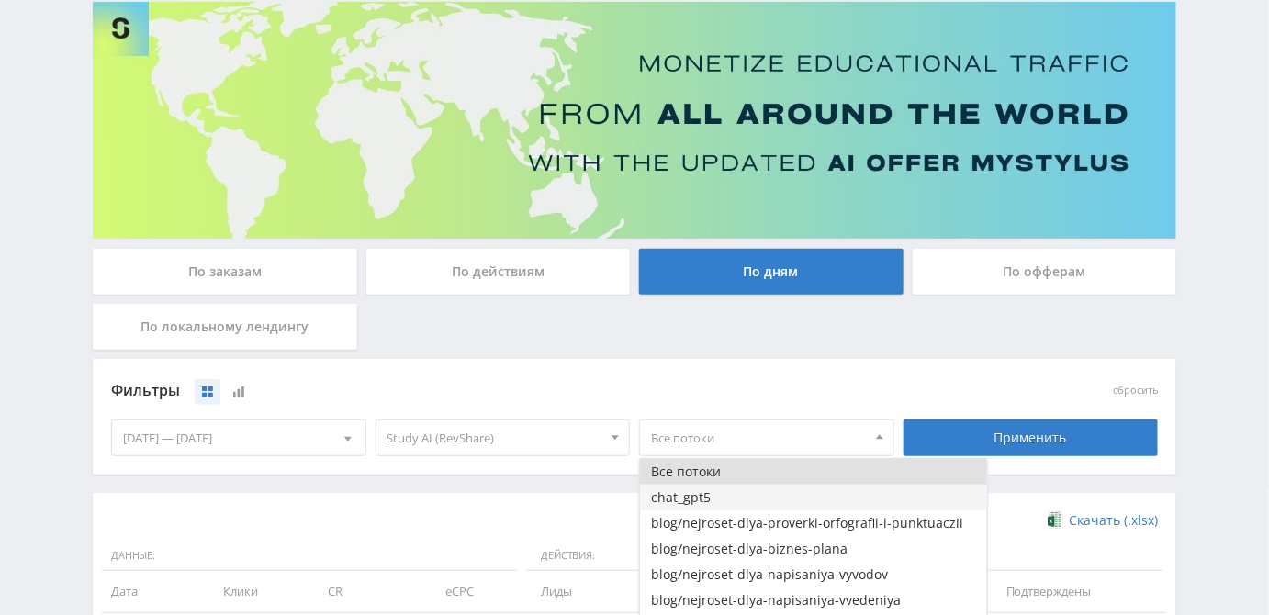
drag, startPoint x: 721, startPoint y: 498, endPoint x: 656, endPoint y: 502, distance: 64.4
click at [656, 502] on button "chat_gpt5" at bounding box center [813, 498] width 347 height 26
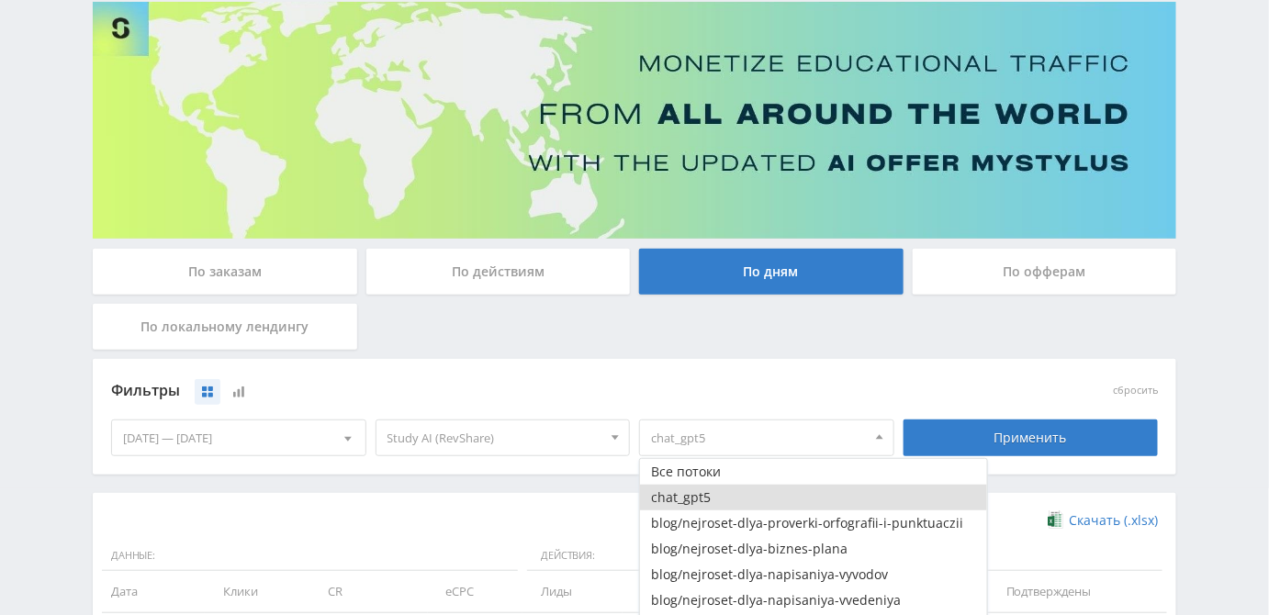
click at [657, 501] on button "chat_gpt5" at bounding box center [813, 498] width 347 height 26
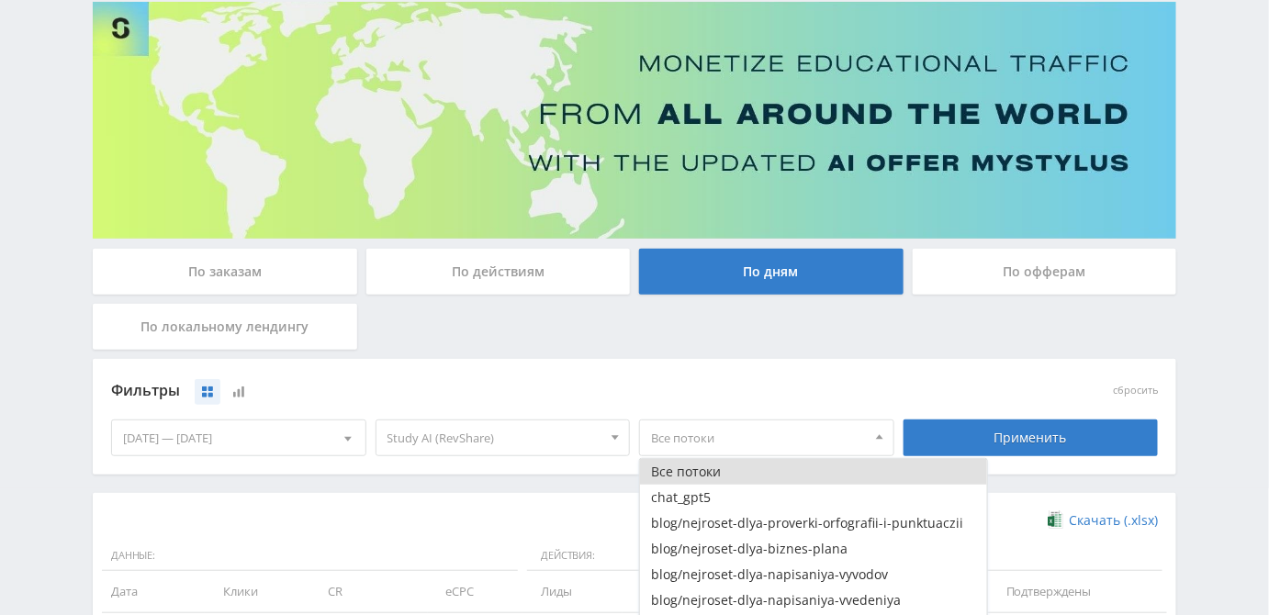
click at [776, 353] on div "По заказам По действиям По дням По офферам По локальному лендингу" at bounding box center [634, 304] width 1092 height 110
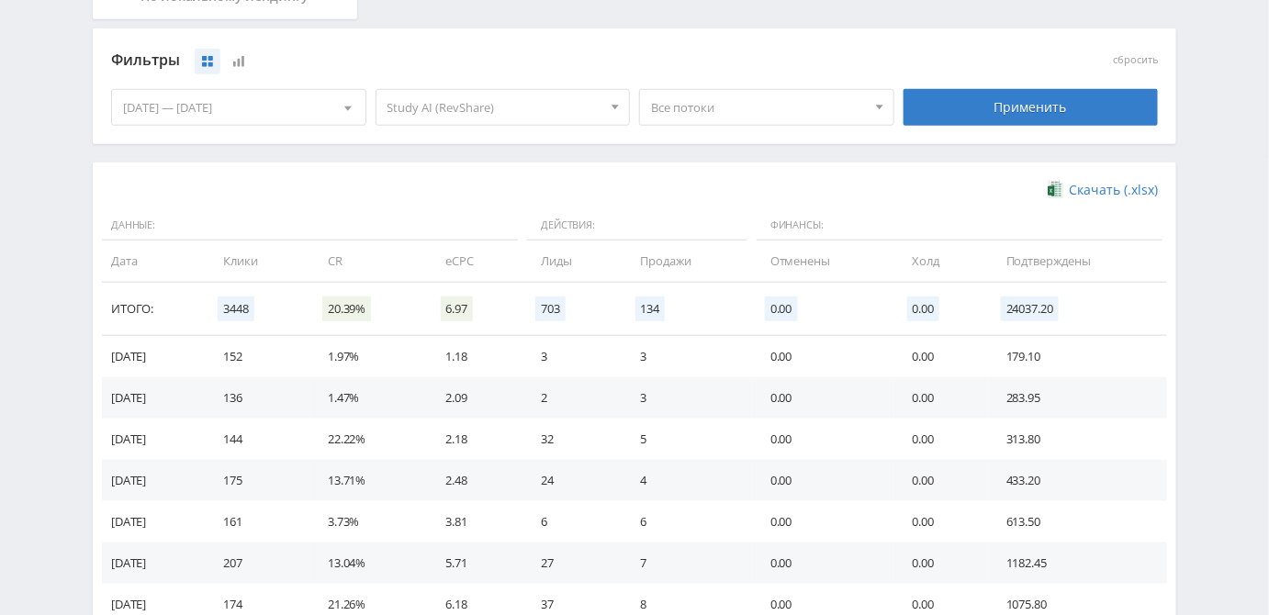
scroll to position [461, 0]
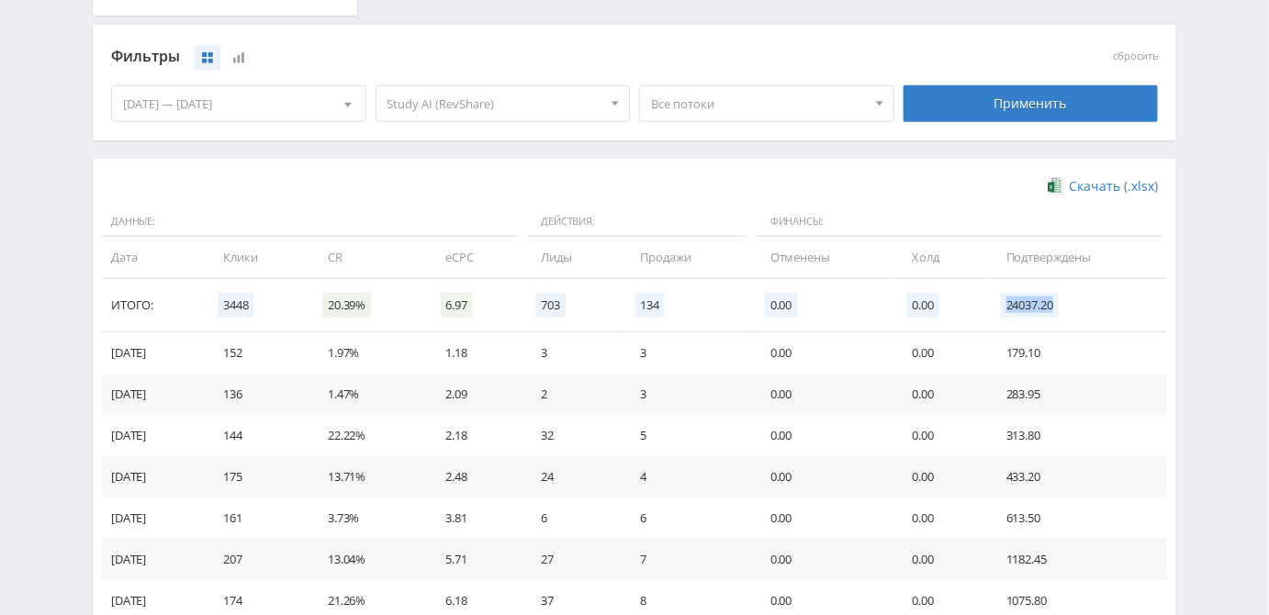
drag, startPoint x: 1007, startPoint y: 308, endPoint x: 1057, endPoint y: 306, distance: 49.7
click at [1057, 306] on span "24037.20" at bounding box center [1030, 305] width 58 height 25
click at [766, 106] on span "Все потоки" at bounding box center [758, 103] width 215 height 35
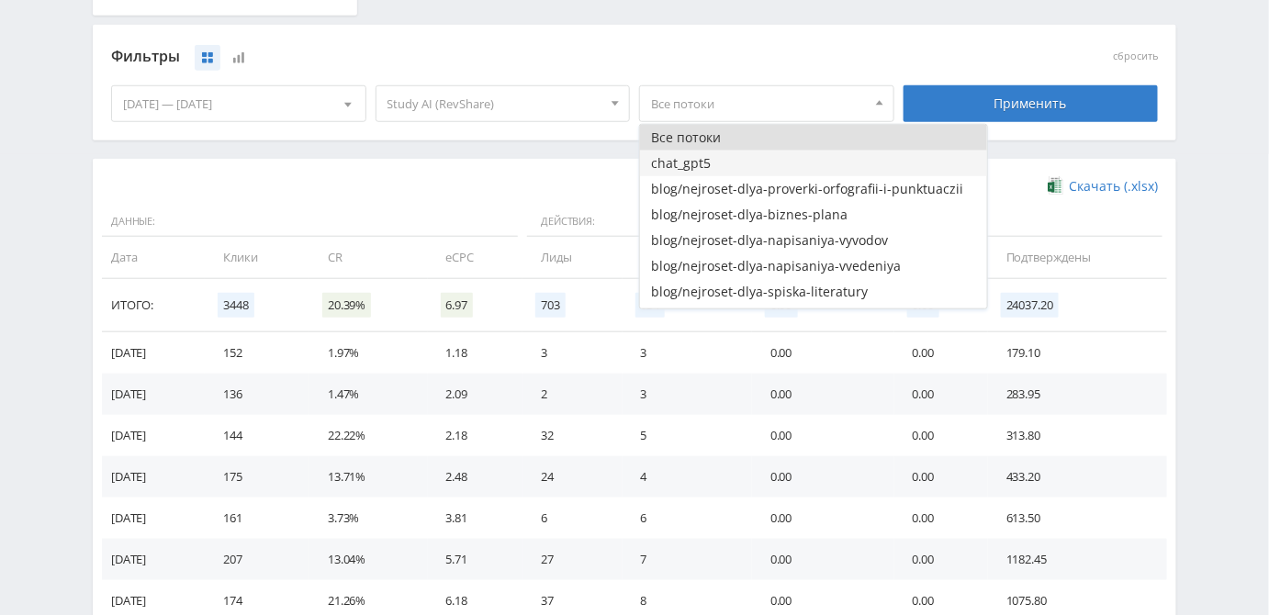
click at [712, 161] on button "chat_gpt5" at bounding box center [813, 164] width 347 height 26
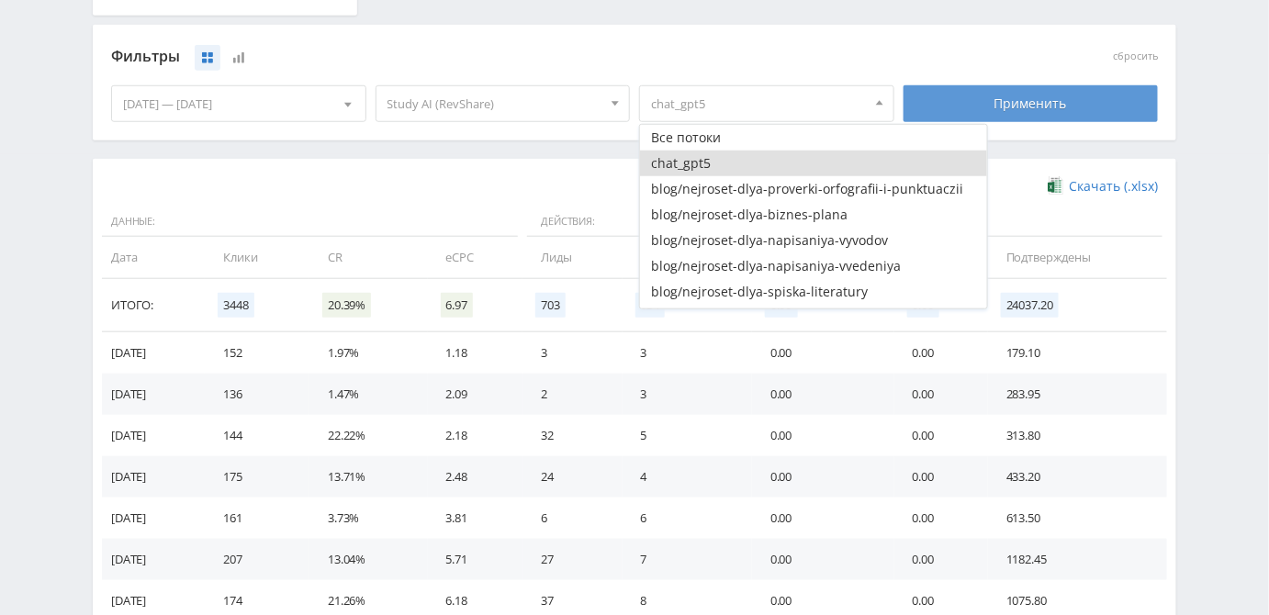
click at [980, 98] on div "Применить" at bounding box center [1030, 103] width 255 height 37
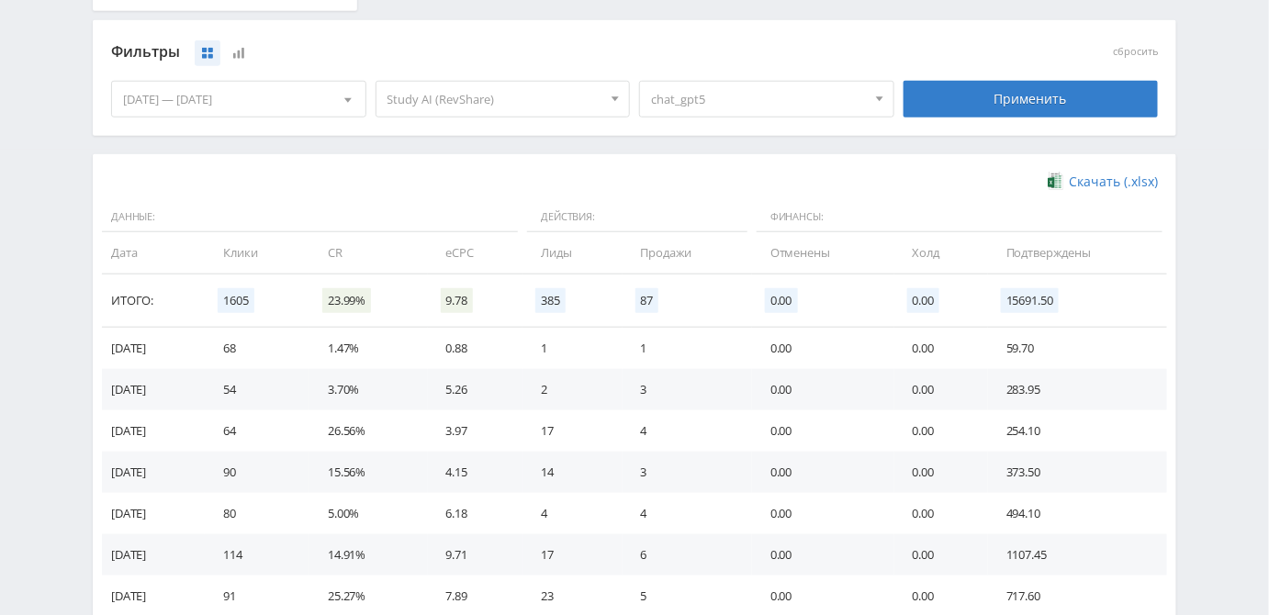
scroll to position [544, 0]
